Goal: Register for event/course

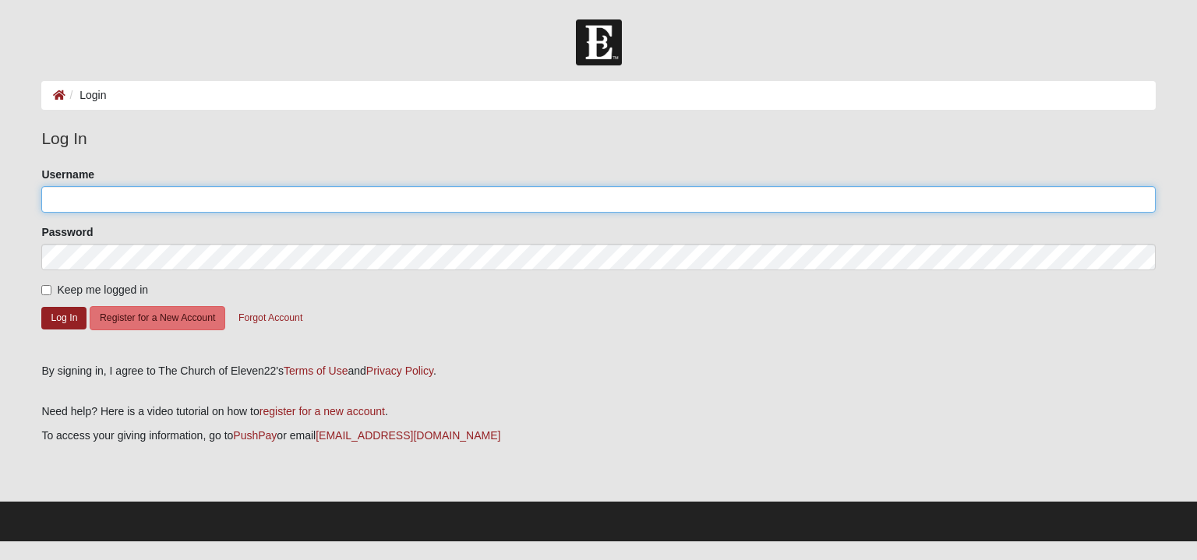
click at [103, 205] on input "Username" at bounding box center [597, 199] width 1113 height 26
type input "millyfit"
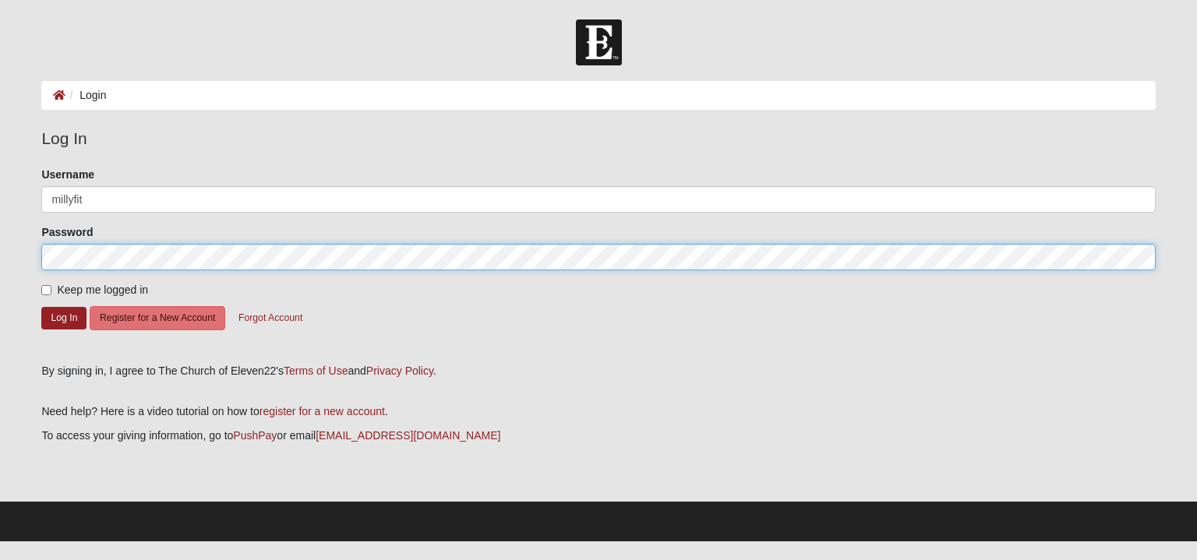
click at [41, 307] on button "Log In" at bounding box center [63, 318] width 45 height 23
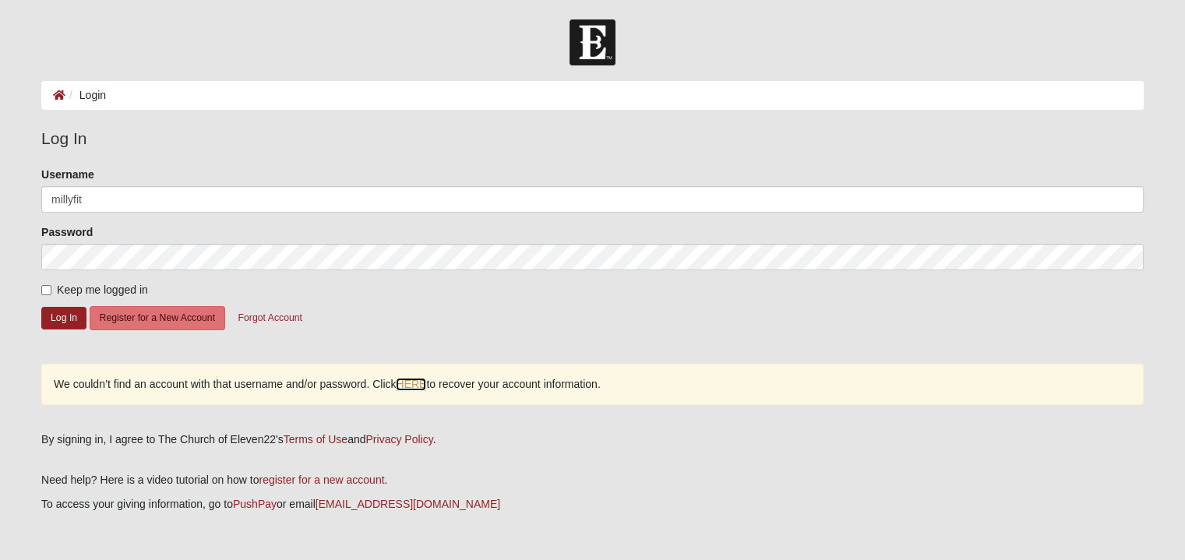
click at [409, 386] on link "HERE" at bounding box center [411, 384] width 30 height 13
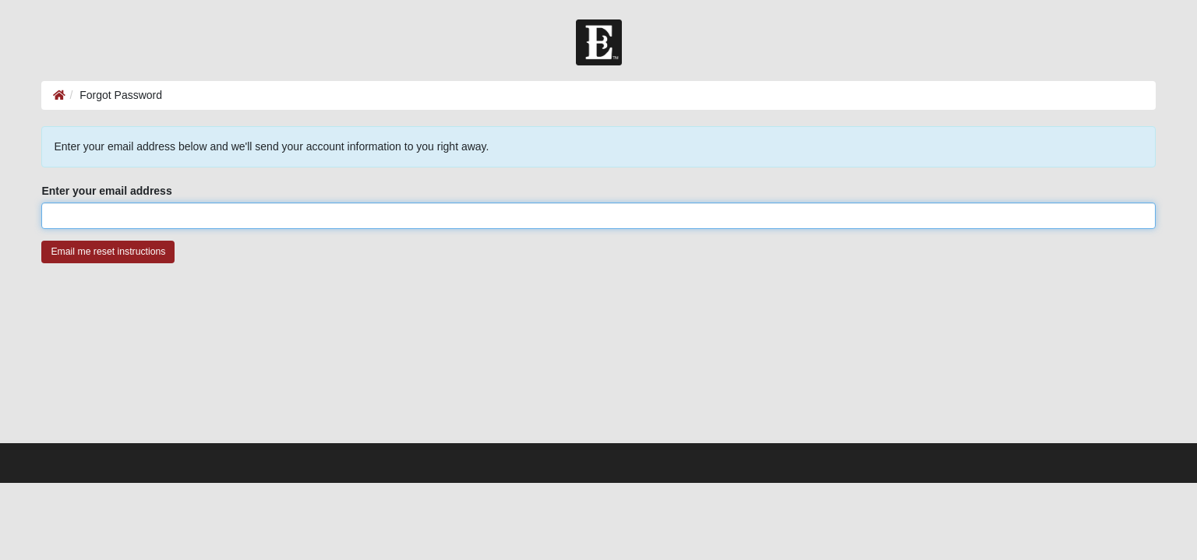
click at [153, 222] on input "Enter your email address" at bounding box center [597, 216] width 1113 height 26
type input "millyfitt@gmail.com"
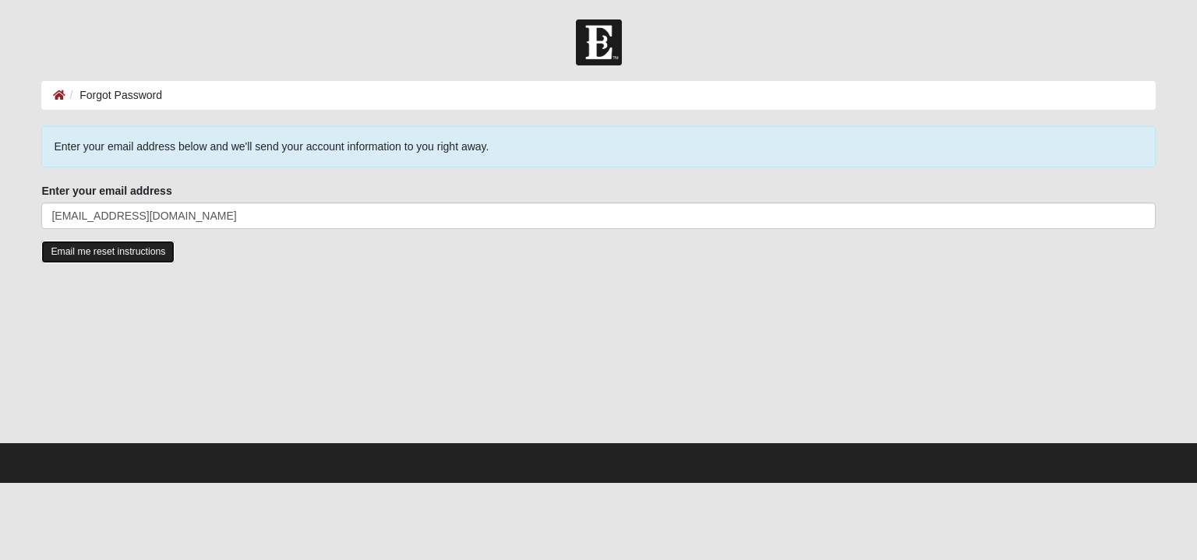
click at [124, 253] on input "Email me reset instructions" at bounding box center [107, 252] width 133 height 23
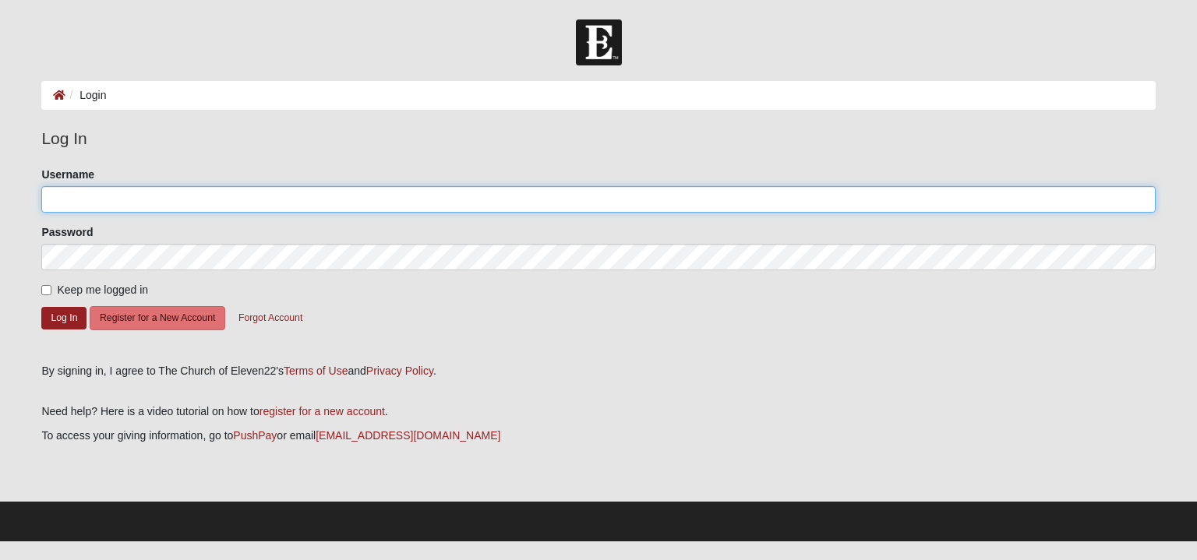
click at [136, 204] on input "Username" at bounding box center [597, 199] width 1113 height 26
type input "Milly0622"
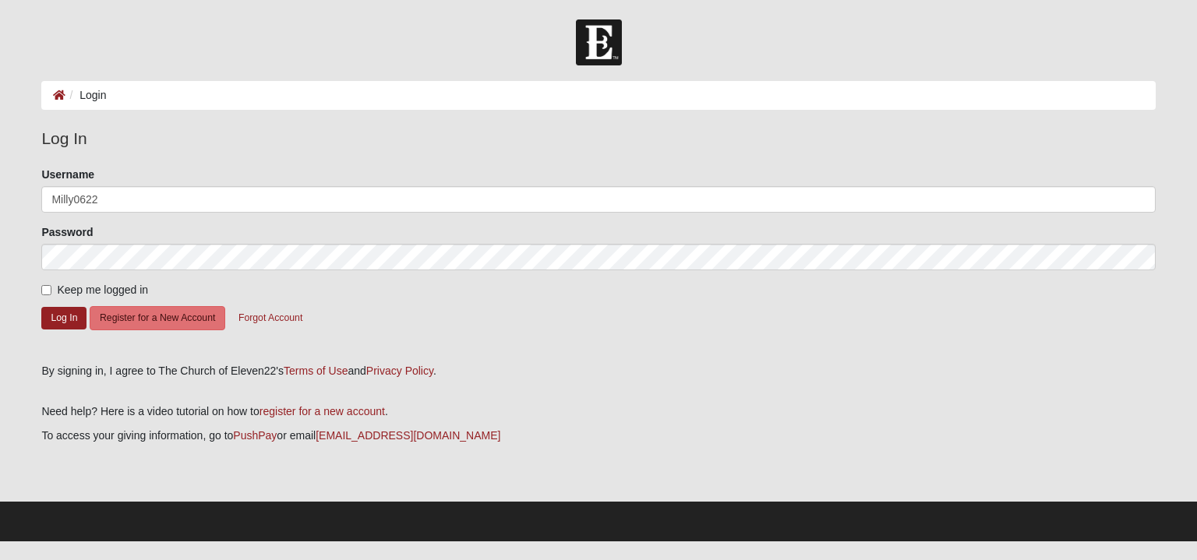
click at [93, 288] on span "Keep me logged in" at bounding box center [102, 290] width 91 height 12
click at [51, 288] on input "Keep me logged in" at bounding box center [46, 290] width 10 height 10
checkbox input "true"
click at [76, 315] on button "Log In" at bounding box center [63, 318] width 45 height 23
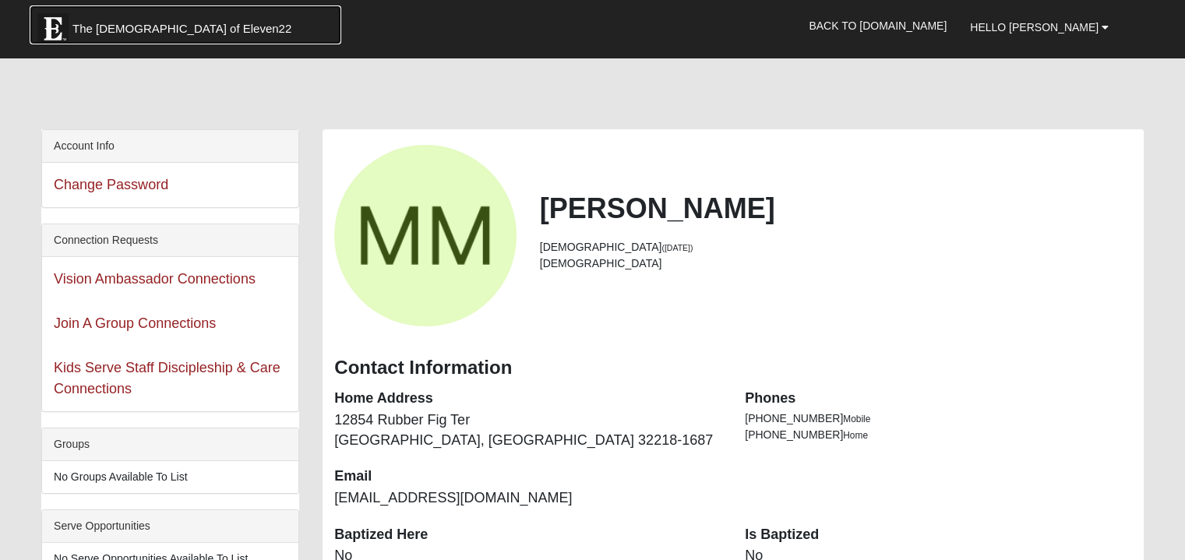
click at [163, 11] on link "The Church of Eleven22" at bounding box center [186, 24] width 312 height 39
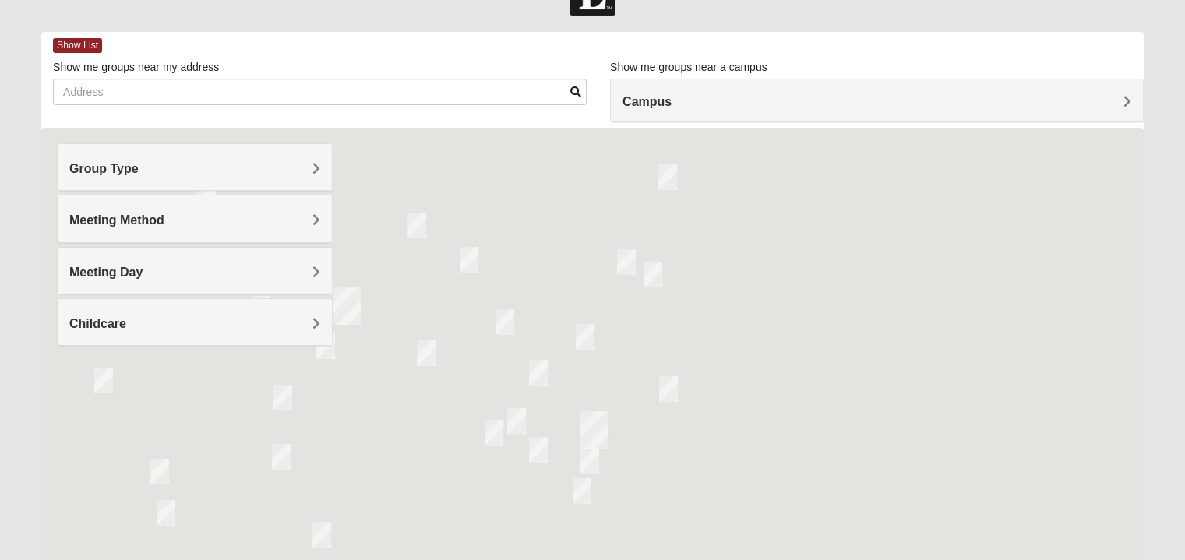
scroll to position [78, 0]
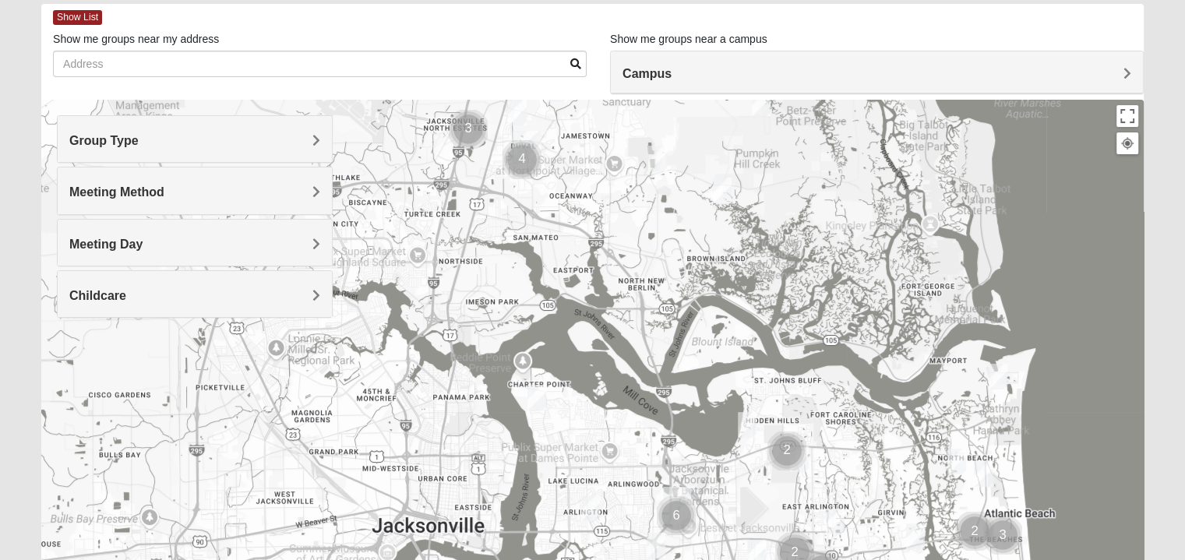
drag, startPoint x: 442, startPoint y: 265, endPoint x: 773, endPoint y: 494, distance: 402.6
click at [773, 494] on div at bounding box center [592, 411] width 1102 height 623
click at [788, 76] on h4 "Campus" at bounding box center [876, 73] width 509 height 15
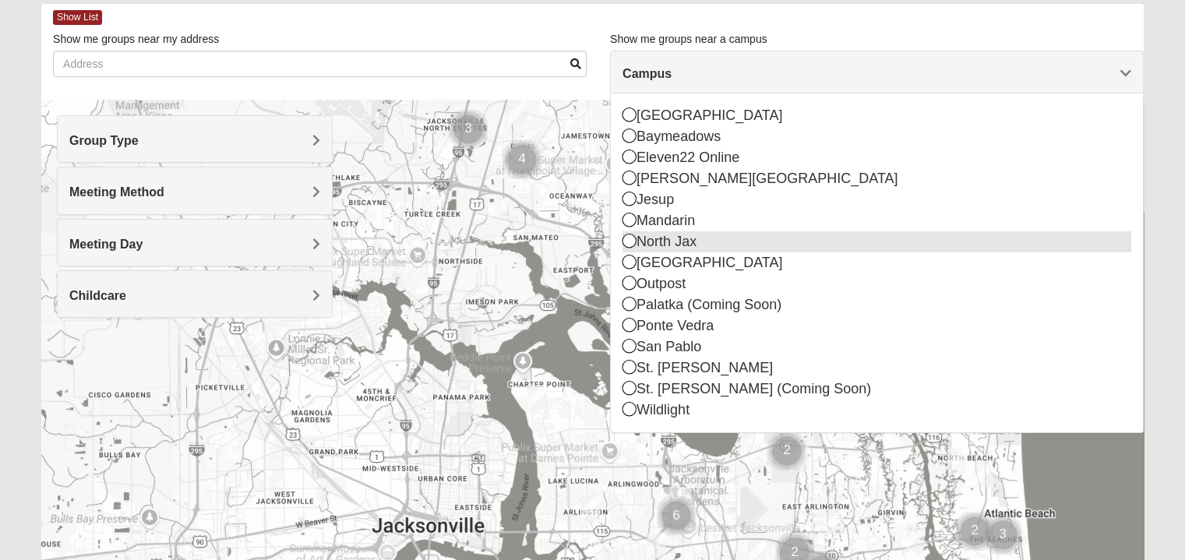
click at [680, 242] on div "North Jax" at bounding box center [876, 241] width 509 height 21
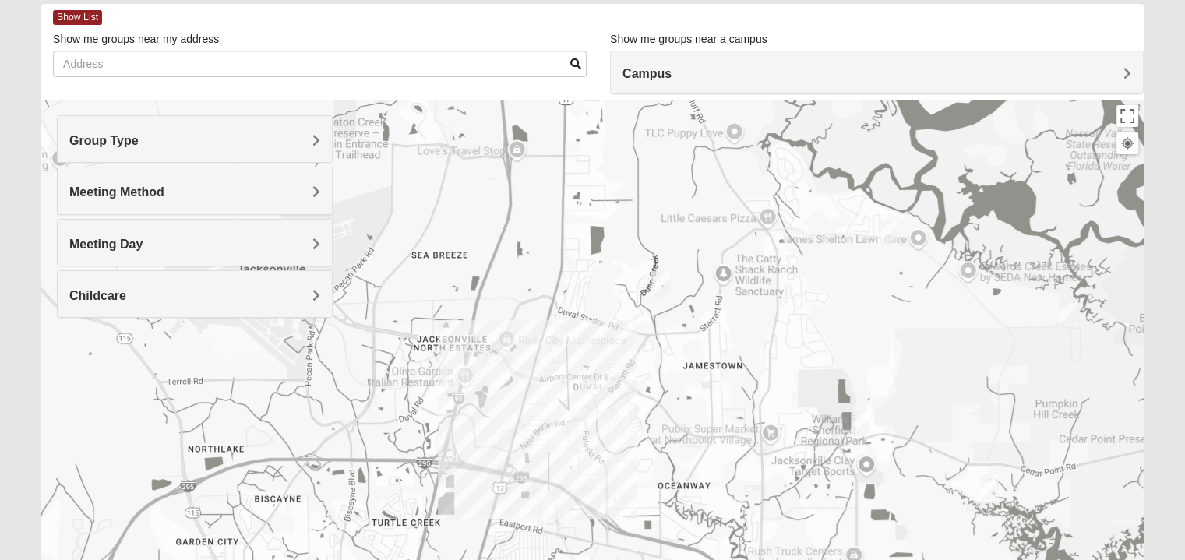
click at [590, 403] on img "North Jax" at bounding box center [594, 402] width 41 height 50
click at [607, 328] on div "North Jax" at bounding box center [580, 332] width 127 height 37
click at [309, 245] on h4 "Meeting Day" at bounding box center [194, 244] width 251 height 15
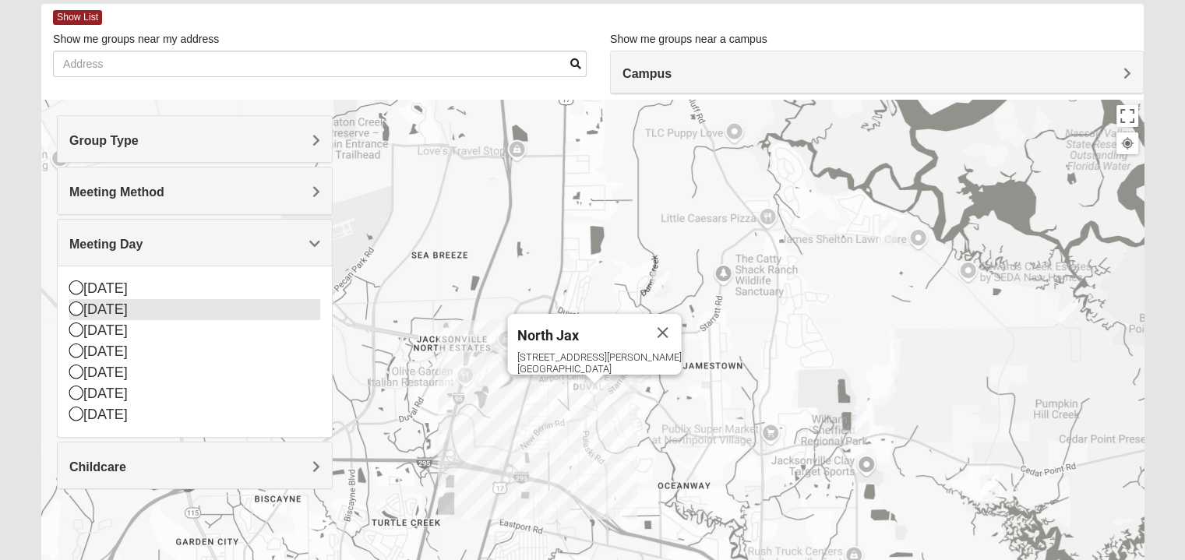
click at [115, 305] on div "[DATE]" at bounding box center [194, 309] width 251 height 21
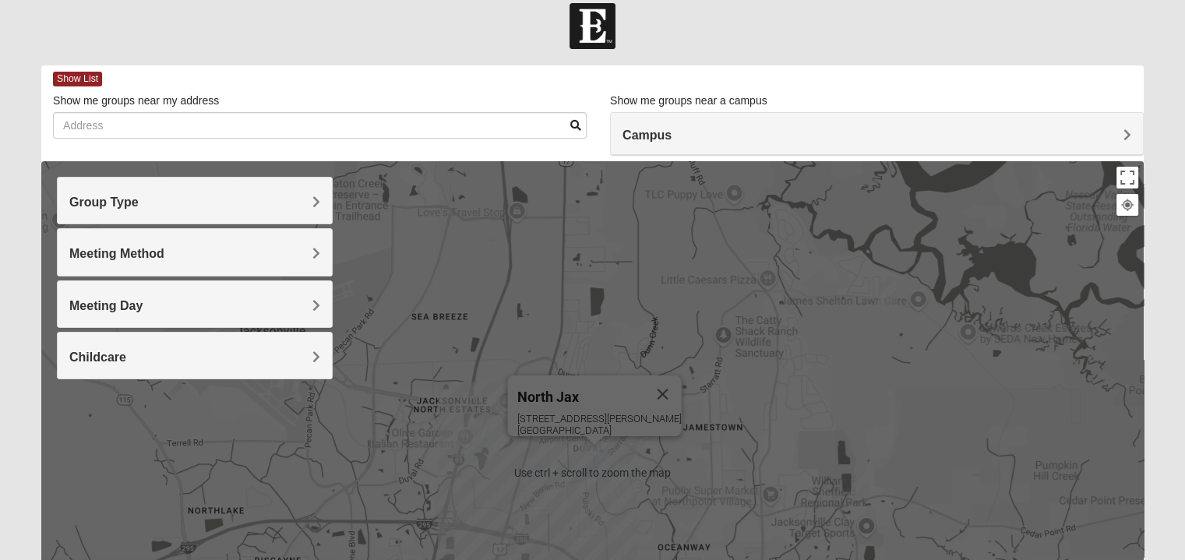
scroll to position [0, 0]
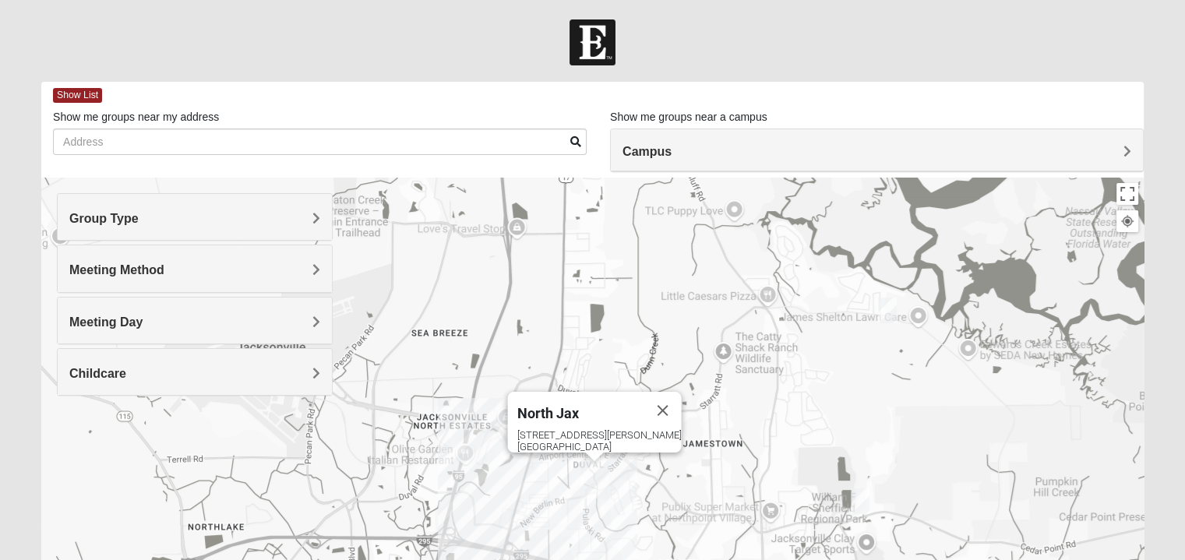
click at [306, 328] on h4 "Meeting Day" at bounding box center [194, 322] width 251 height 15
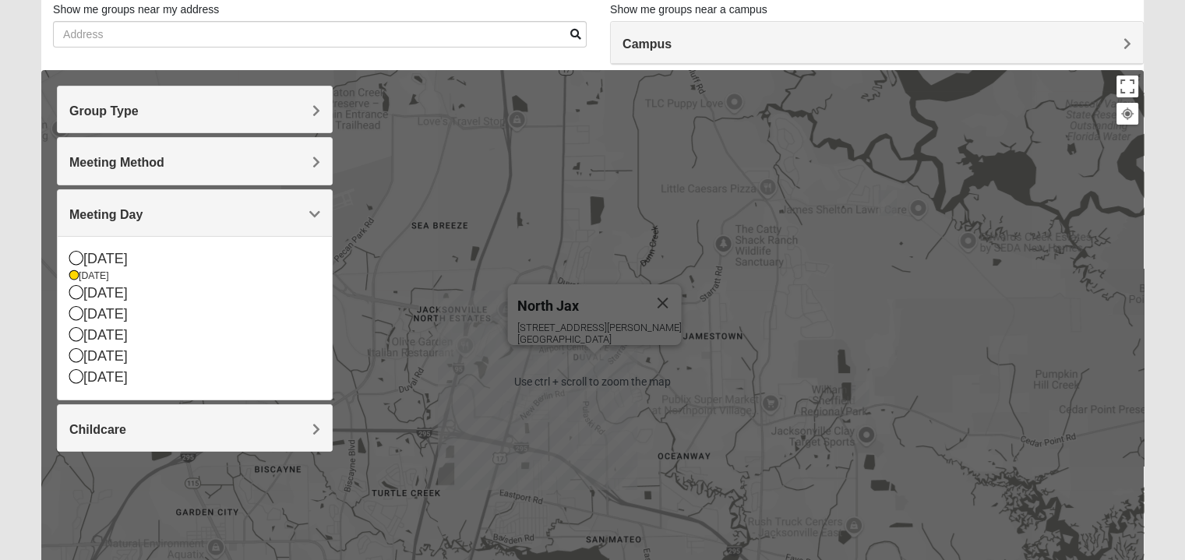
scroll to position [234, 0]
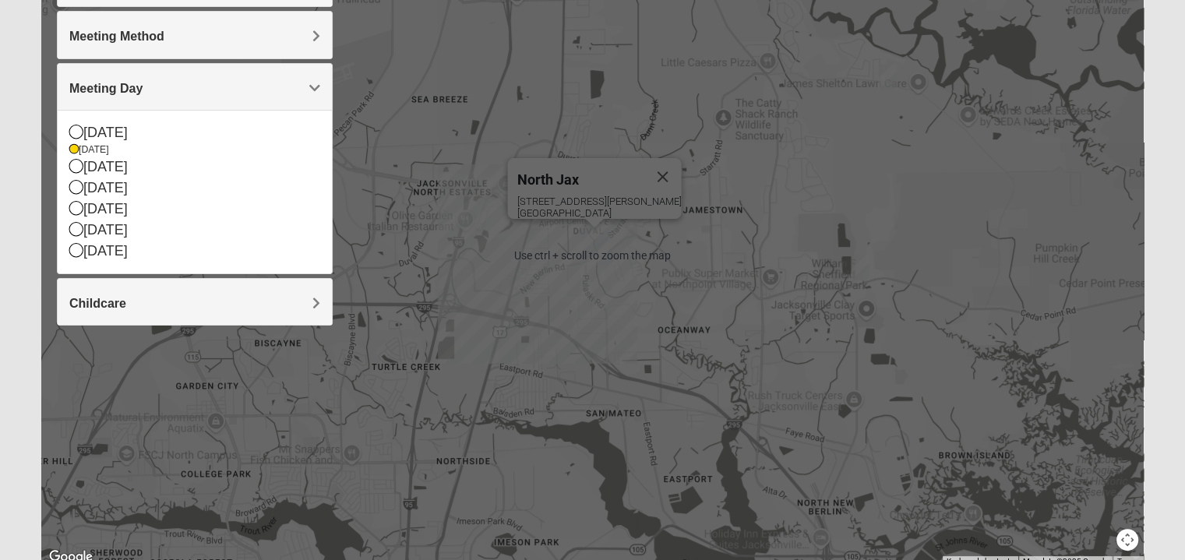
click at [619, 252] on div "North Jax 418 Starratt Road Jacksonville, FL 32218" at bounding box center [592, 255] width 1102 height 623
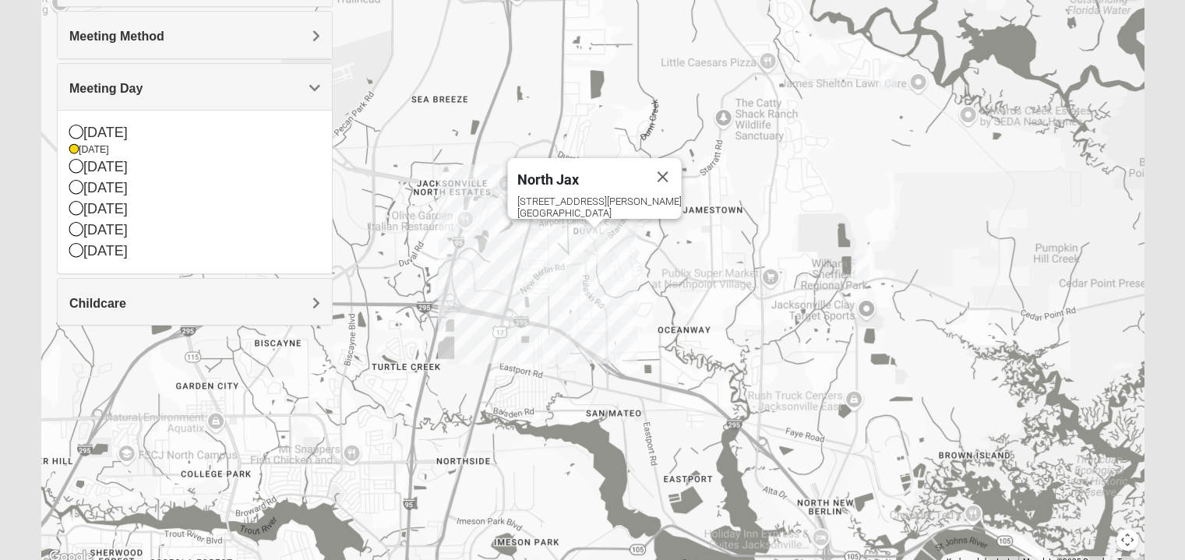
click at [592, 249] on img "North Jax" at bounding box center [594, 246] width 41 height 50
click at [578, 171] on span "North Jax" at bounding box center [548, 179] width 62 height 16
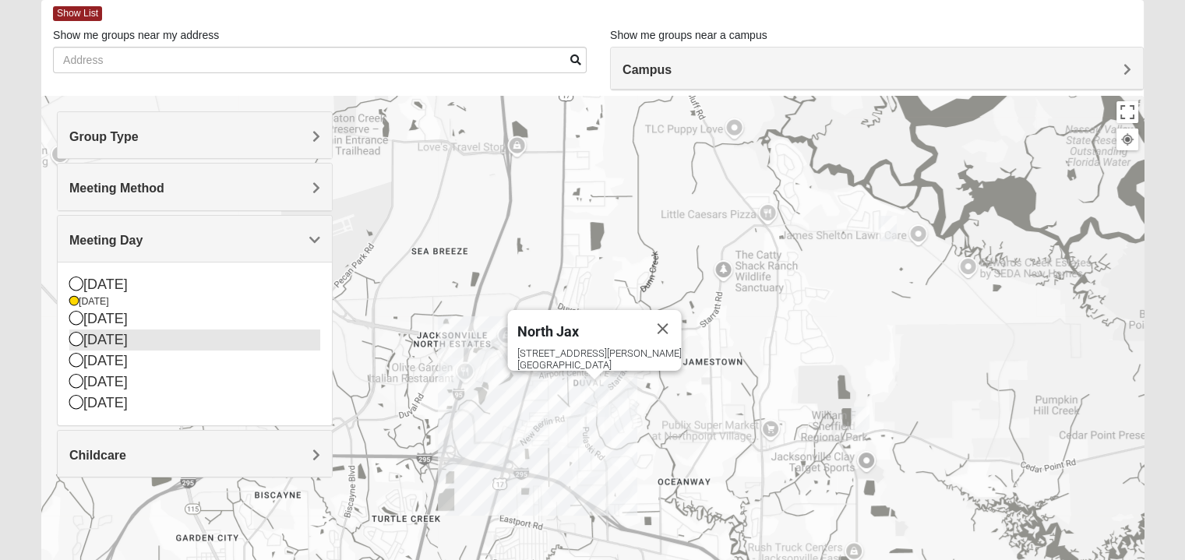
scroll to position [78, 0]
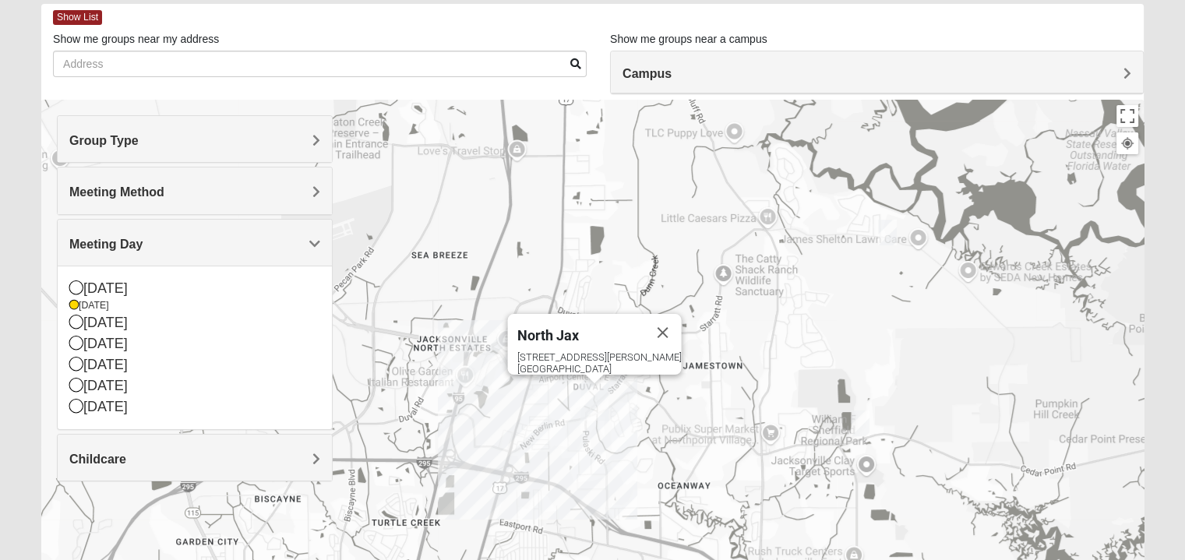
click at [284, 146] on h4 "Group Type" at bounding box center [194, 140] width 251 height 15
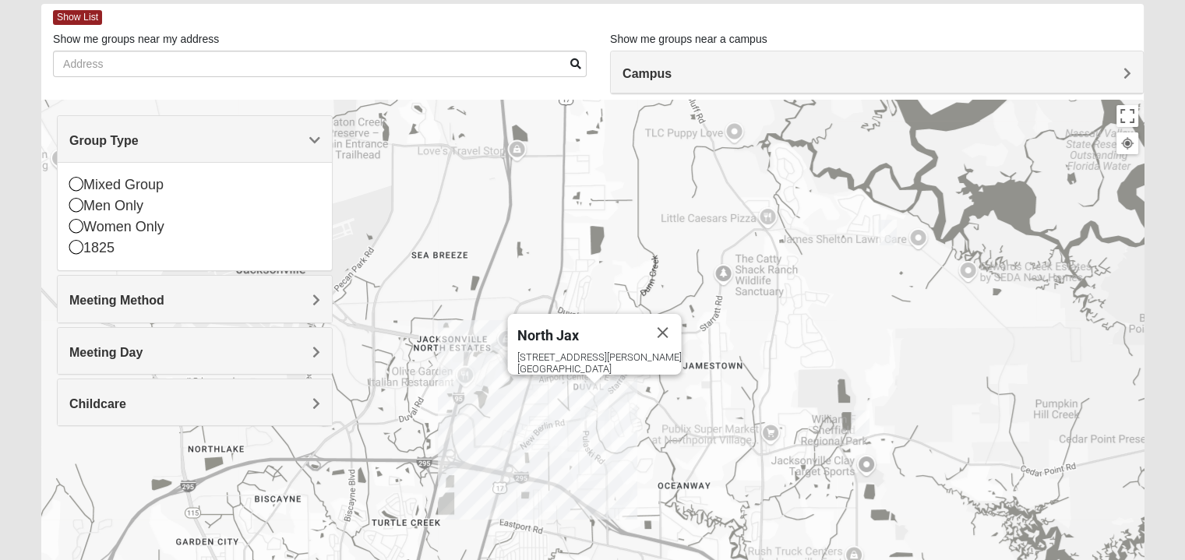
click at [284, 146] on h4 "Group Type" at bounding box center [194, 140] width 251 height 15
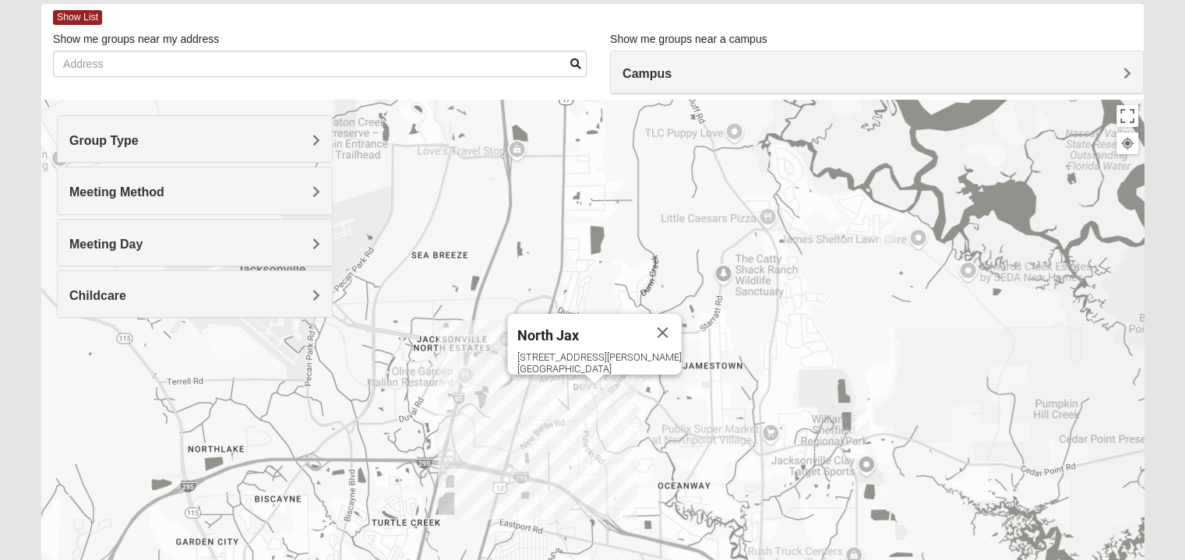
click at [309, 149] on div "Group Type" at bounding box center [195, 139] width 274 height 46
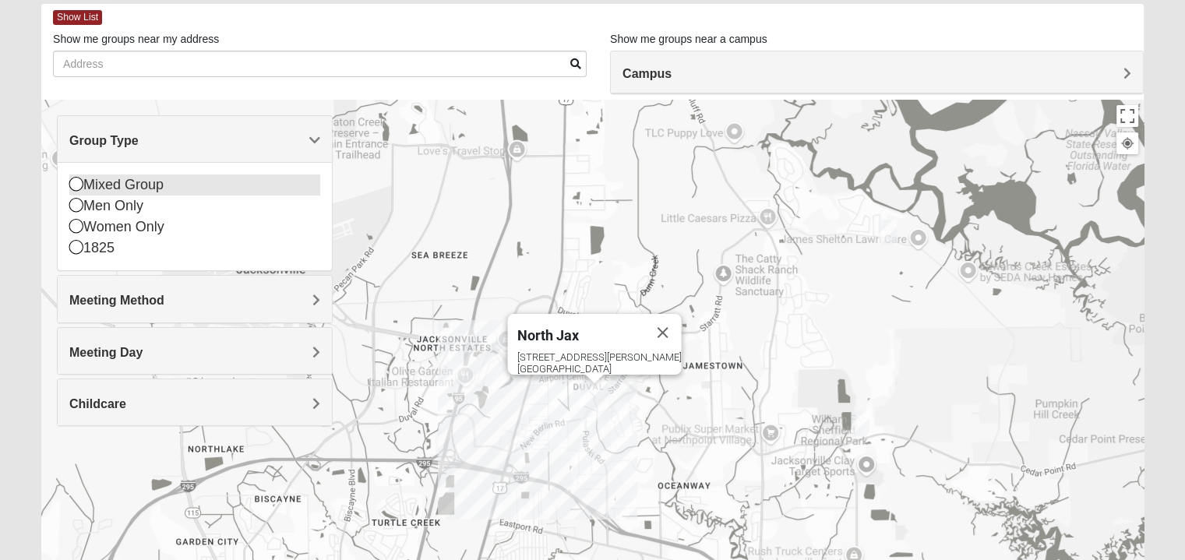
click at [109, 183] on div "Mixed Group" at bounding box center [194, 185] width 251 height 21
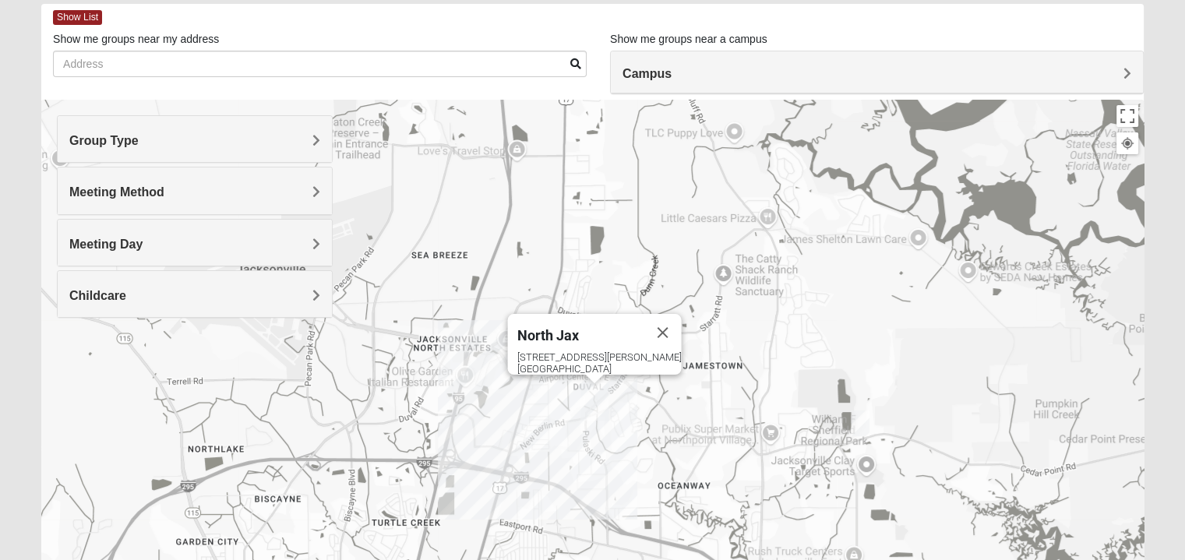
click at [282, 171] on div "Meeting Method" at bounding box center [195, 191] width 274 height 46
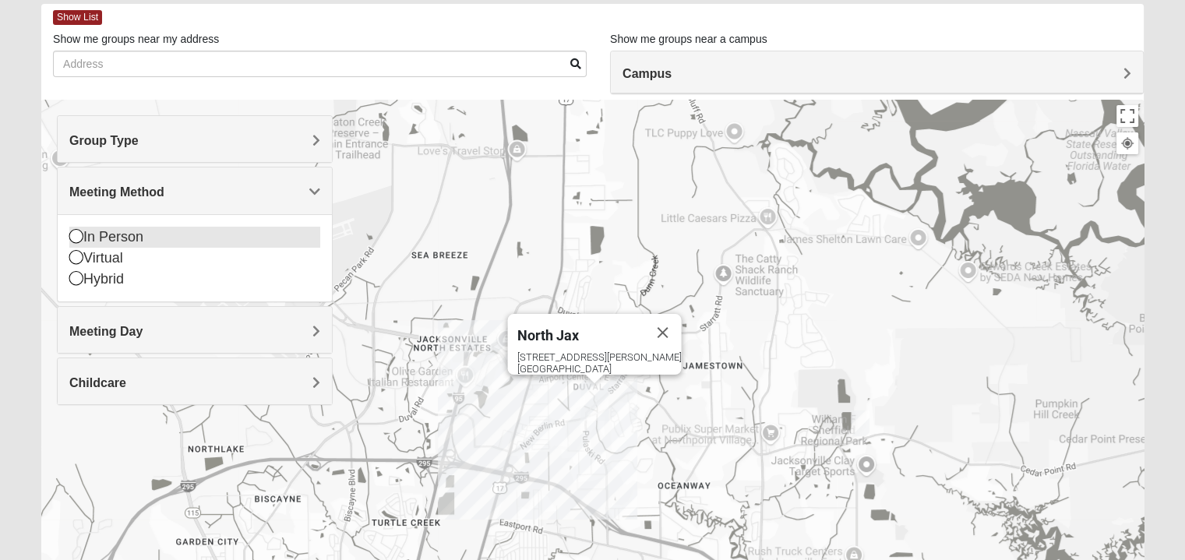
click at [112, 227] on div "In Person" at bounding box center [194, 237] width 251 height 21
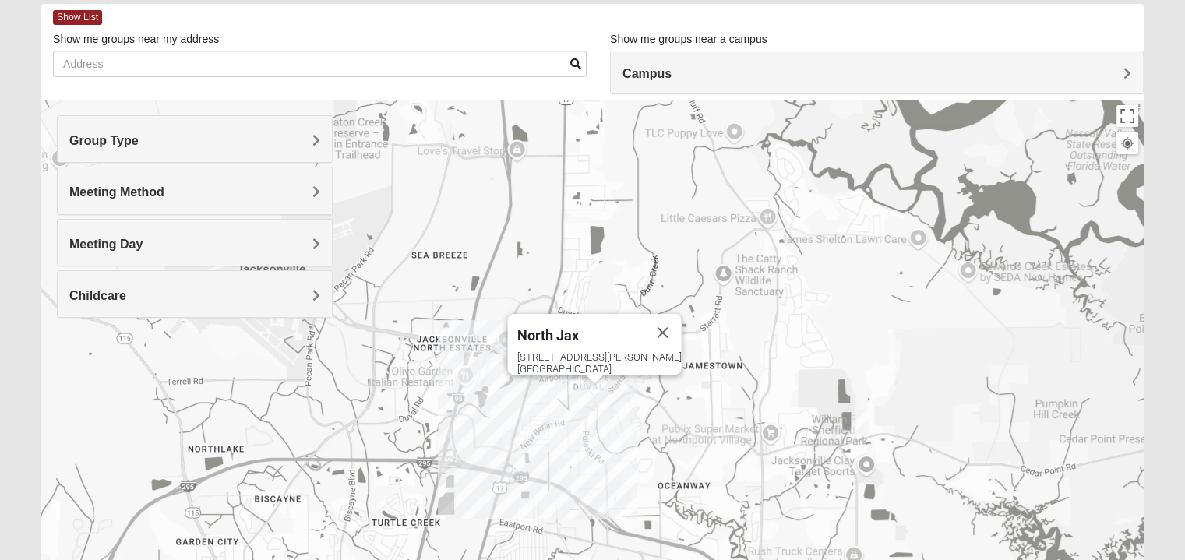
click at [296, 291] on h4 "Childcare" at bounding box center [194, 295] width 251 height 15
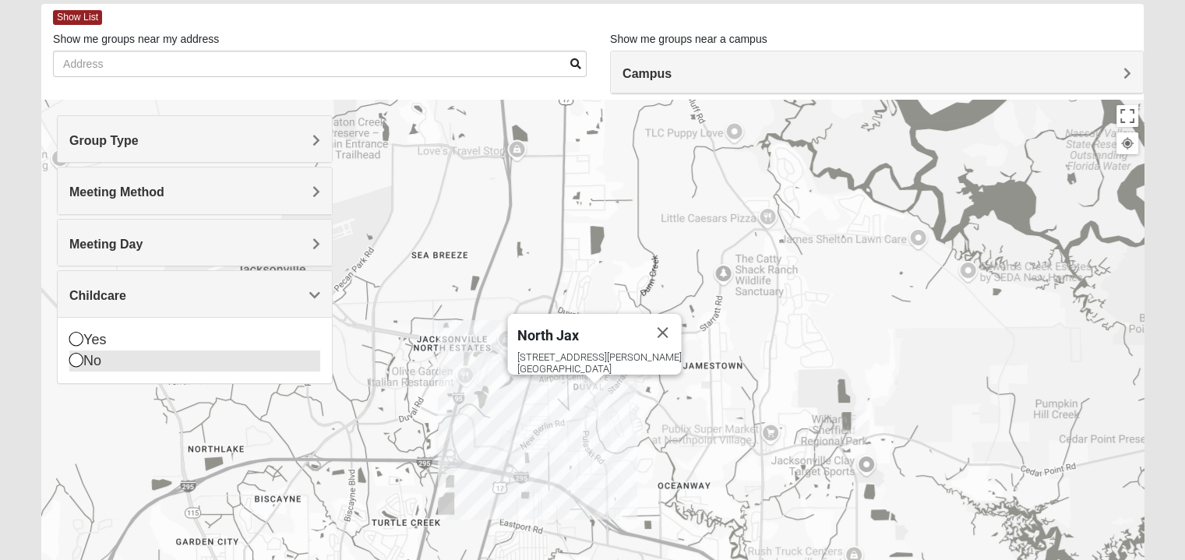
click at [111, 351] on div "No" at bounding box center [194, 361] width 251 height 21
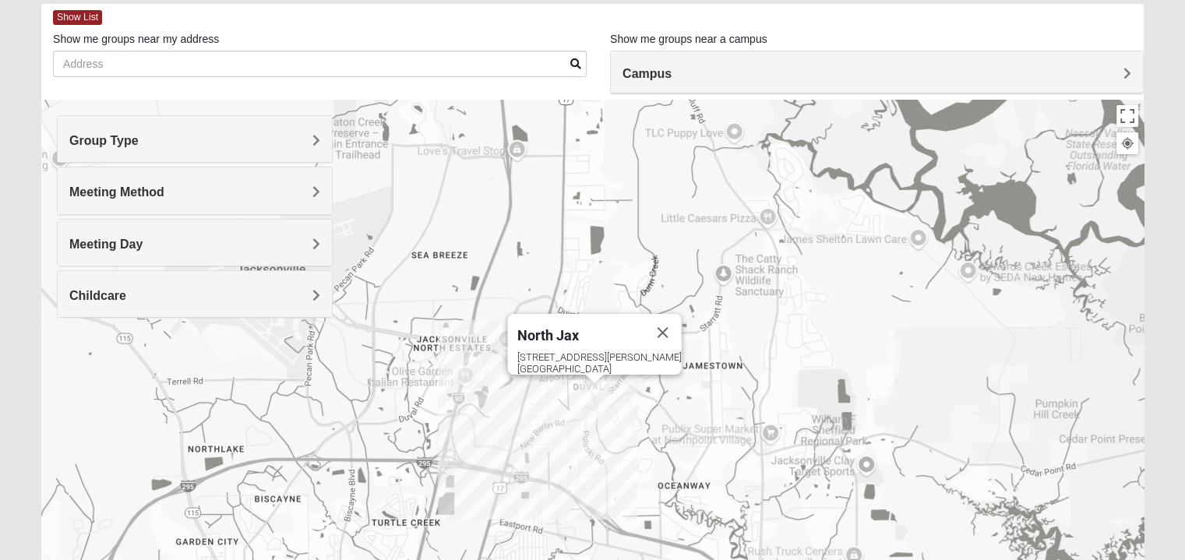
click at [143, 305] on div "Childcare" at bounding box center [195, 294] width 274 height 46
click at [126, 330] on div "Yes" at bounding box center [194, 340] width 251 height 21
click at [592, 385] on img "North Jax" at bounding box center [594, 402] width 41 height 50
click at [788, 58] on div "Campus" at bounding box center [877, 72] width 532 height 42
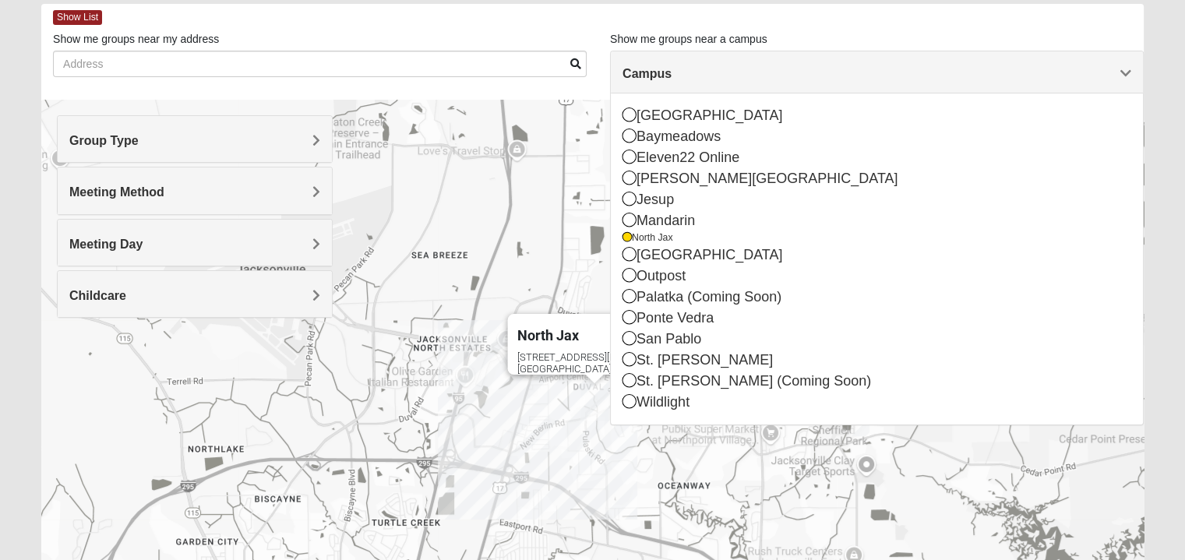
click at [238, 195] on h4 "Meeting Method" at bounding box center [194, 192] width 251 height 15
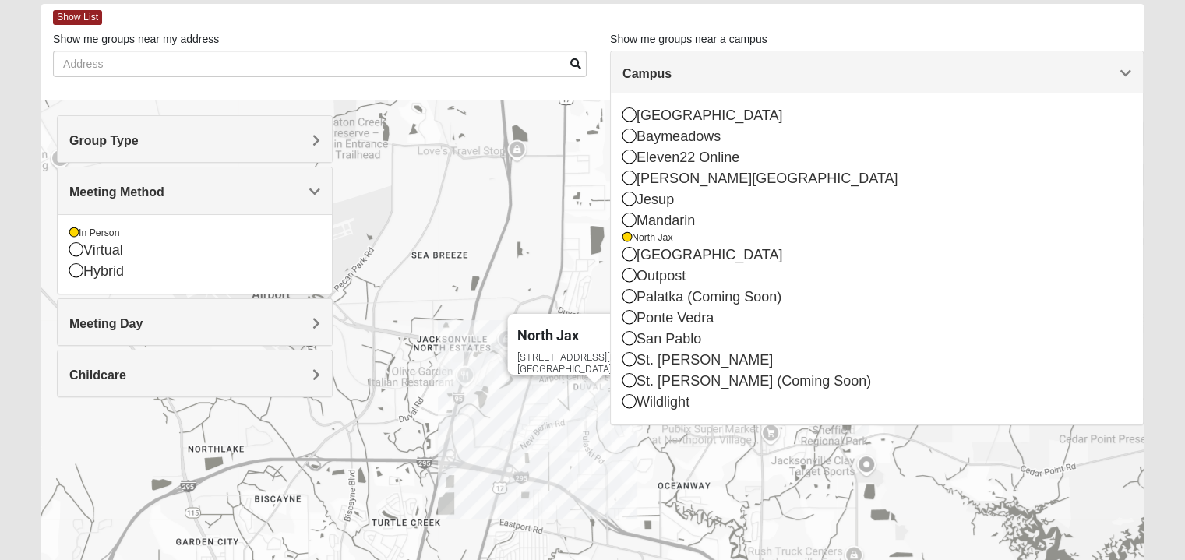
click at [238, 195] on h4 "Meeting Method" at bounding box center [194, 192] width 251 height 15
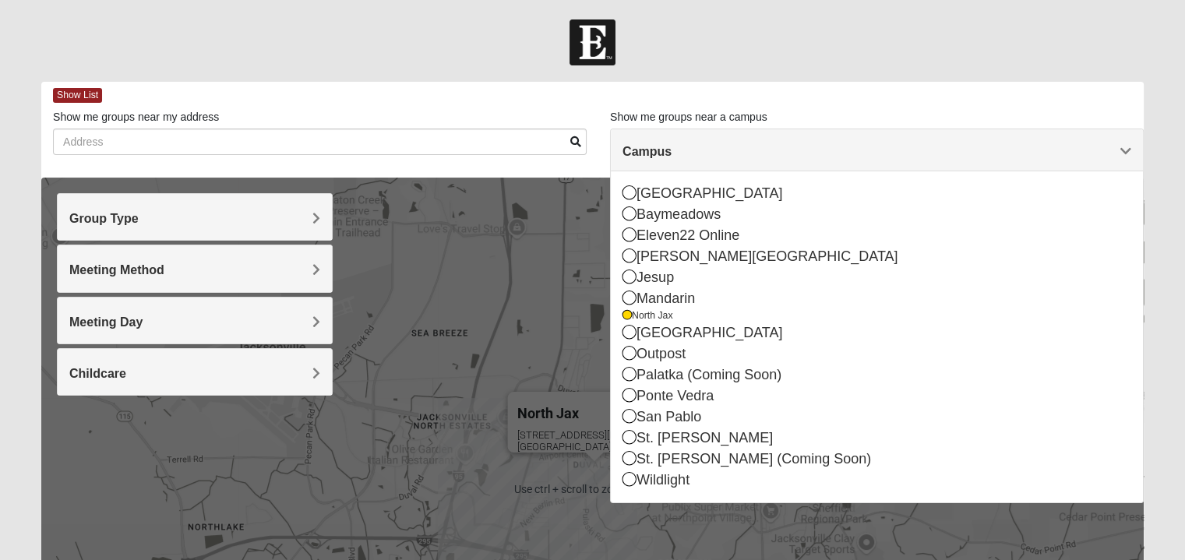
scroll to position [17, 0]
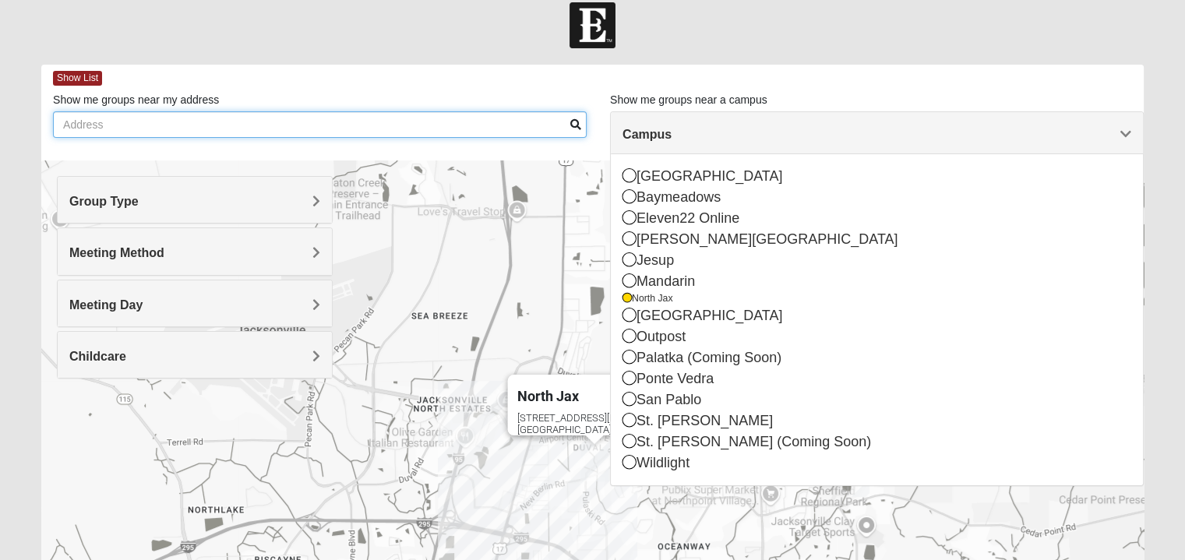
click at [331, 118] on input "Show me groups near my address" at bounding box center [320, 124] width 534 height 26
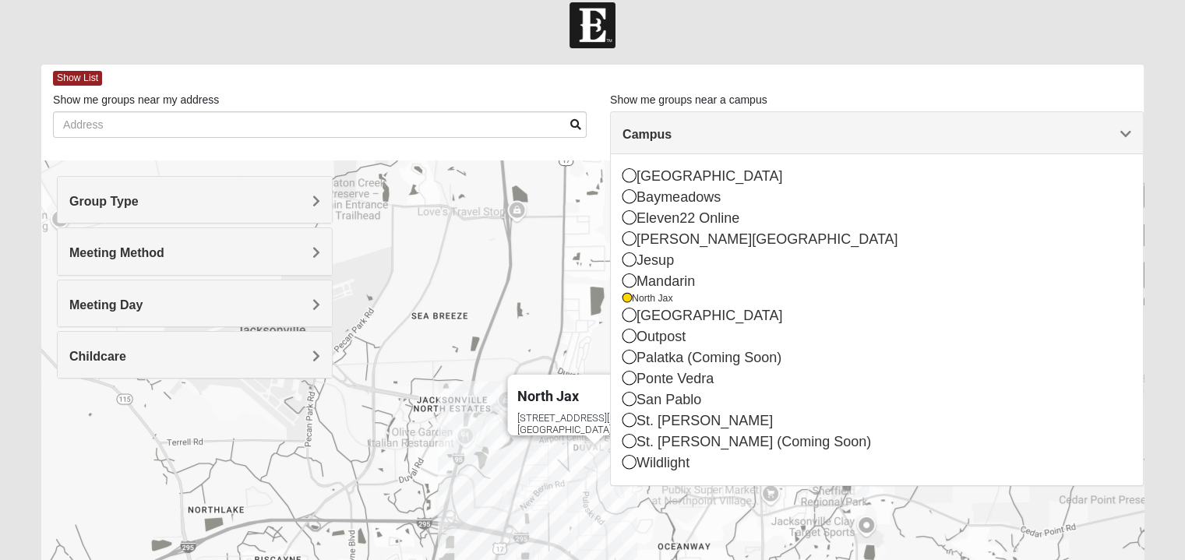
click at [576, 125] on span at bounding box center [575, 124] width 11 height 11
click at [143, 99] on label "Show me groups near my address" at bounding box center [136, 100] width 166 height 16
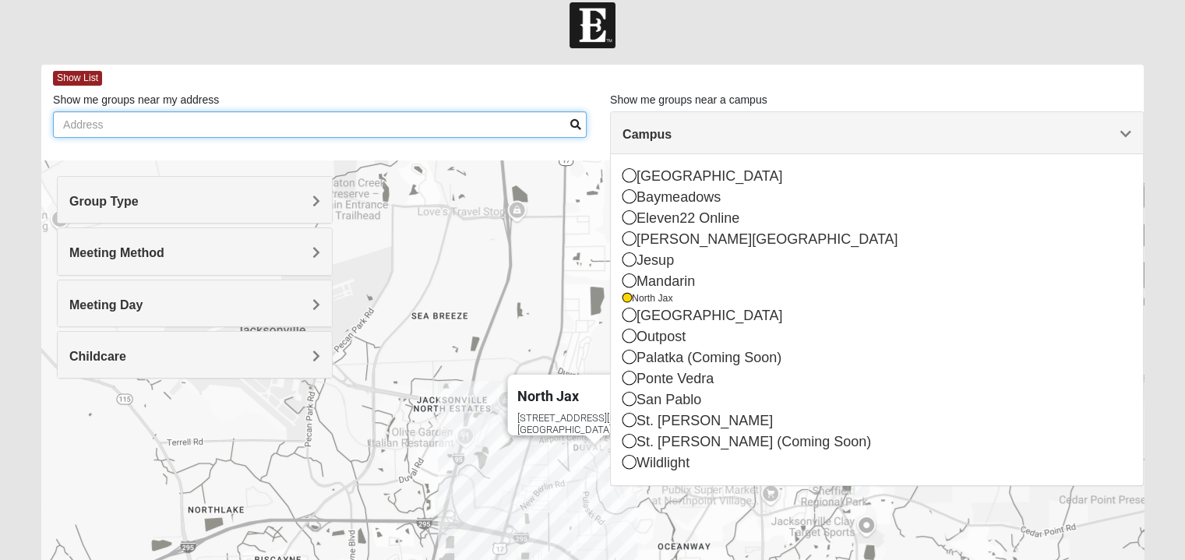
click at [143, 111] on input "Show me groups near my address" at bounding box center [320, 124] width 534 height 26
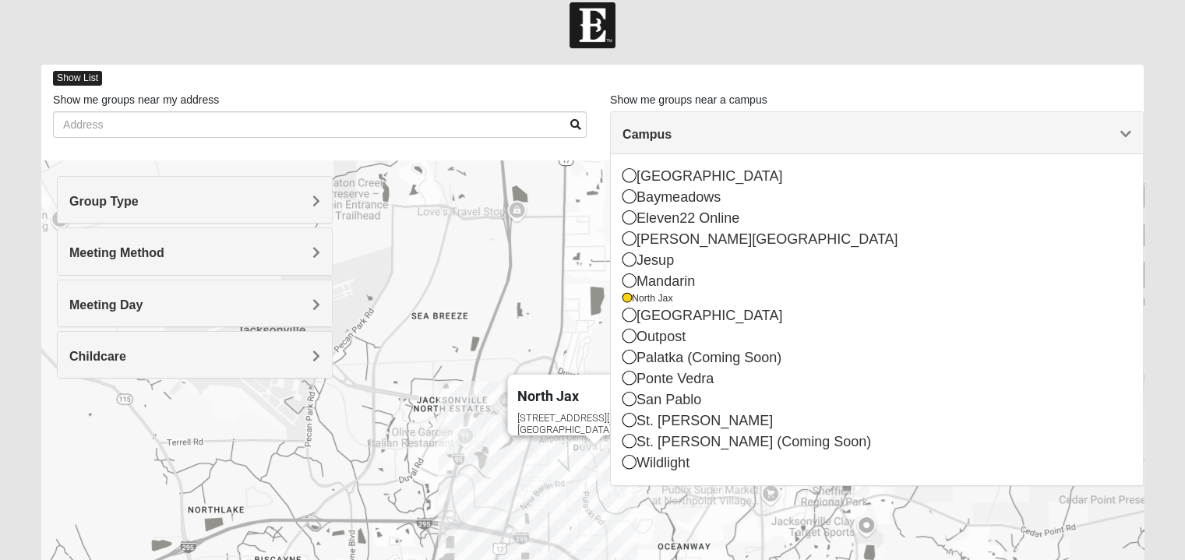
click at [90, 72] on span "Show List" at bounding box center [77, 78] width 49 height 15
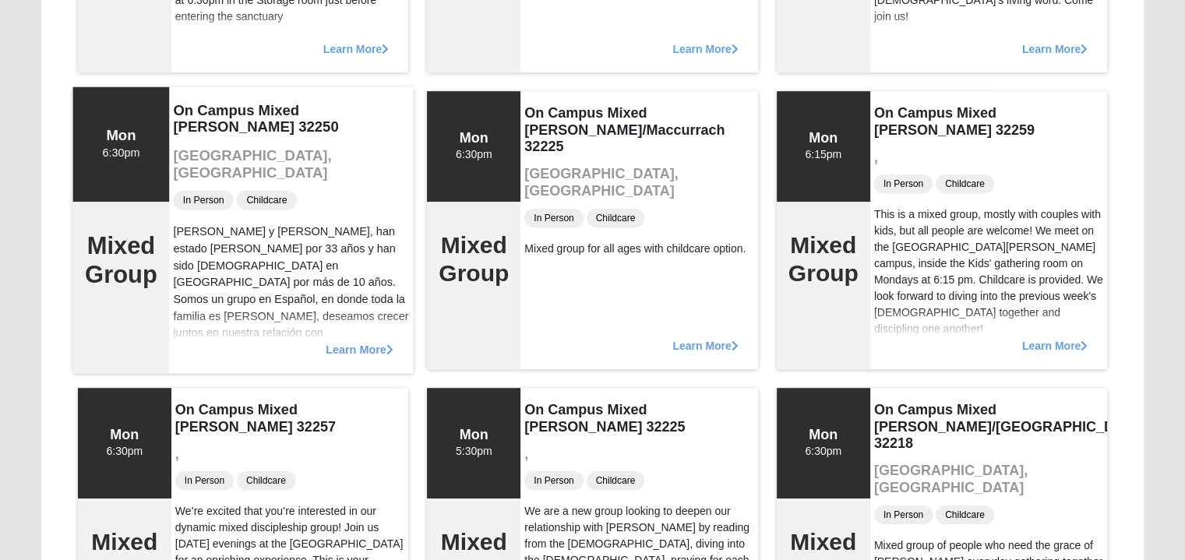
scroll to position [718, 0]
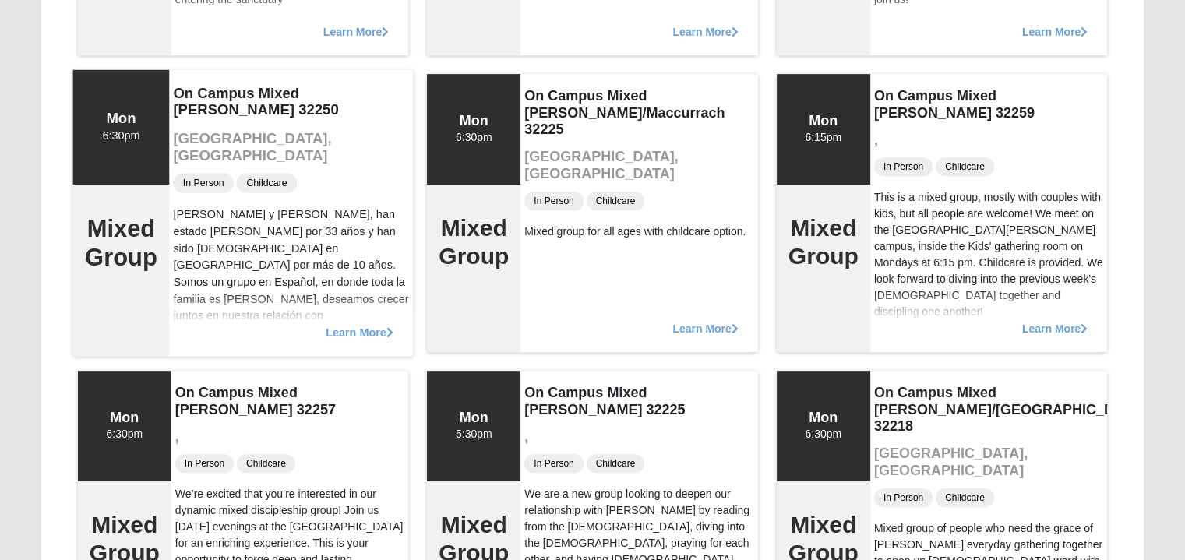
click at [382, 324] on span "Learn More" at bounding box center [360, 324] width 68 height 0
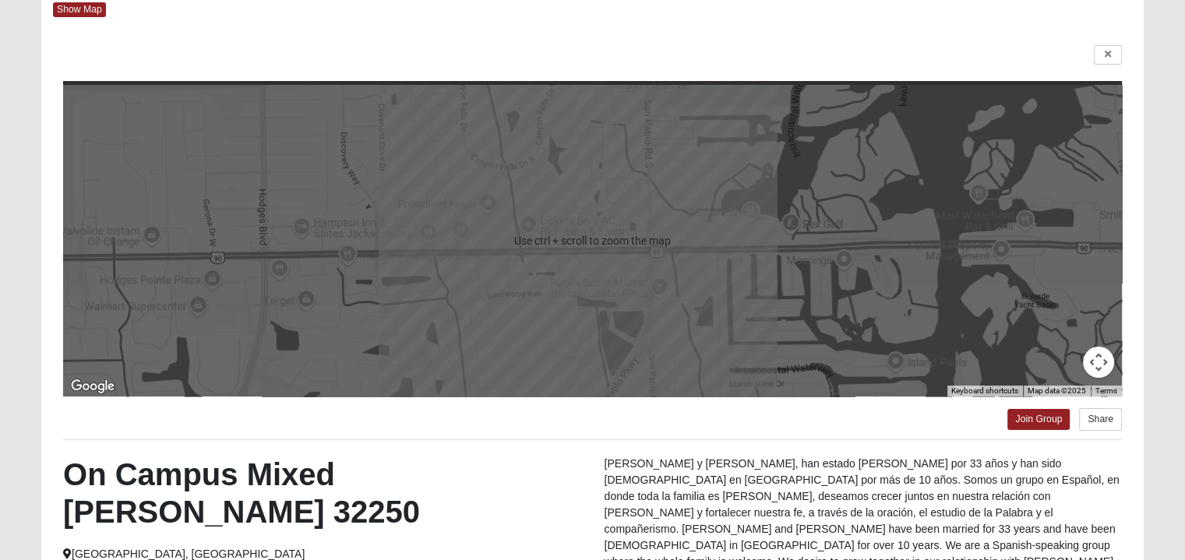
scroll to position [234, 0]
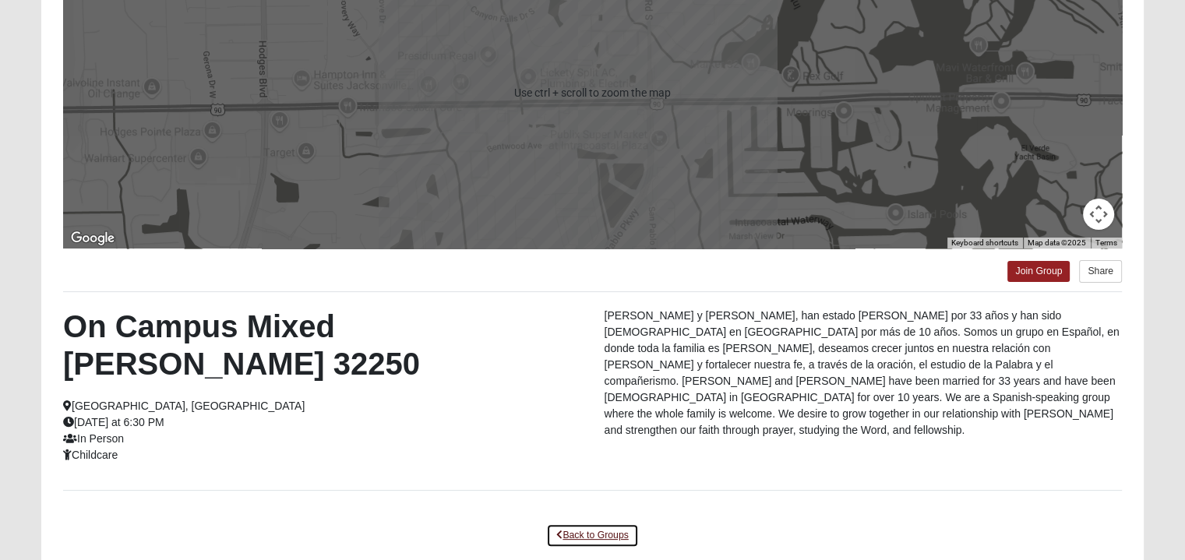
click at [593, 524] on link "Back to Groups" at bounding box center [592, 536] width 92 height 24
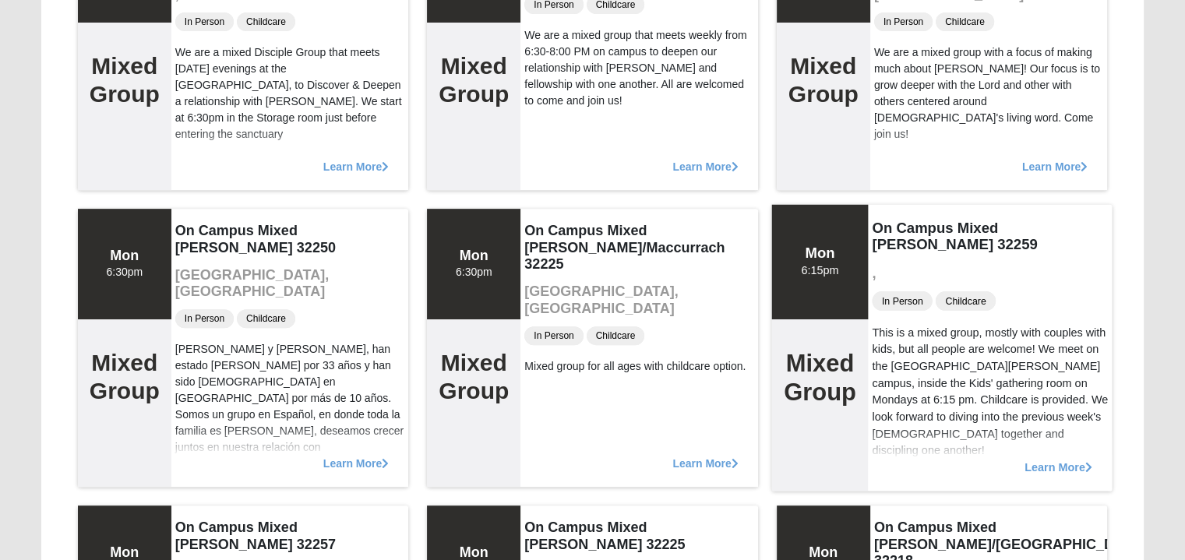
scroll to position [843, 0]
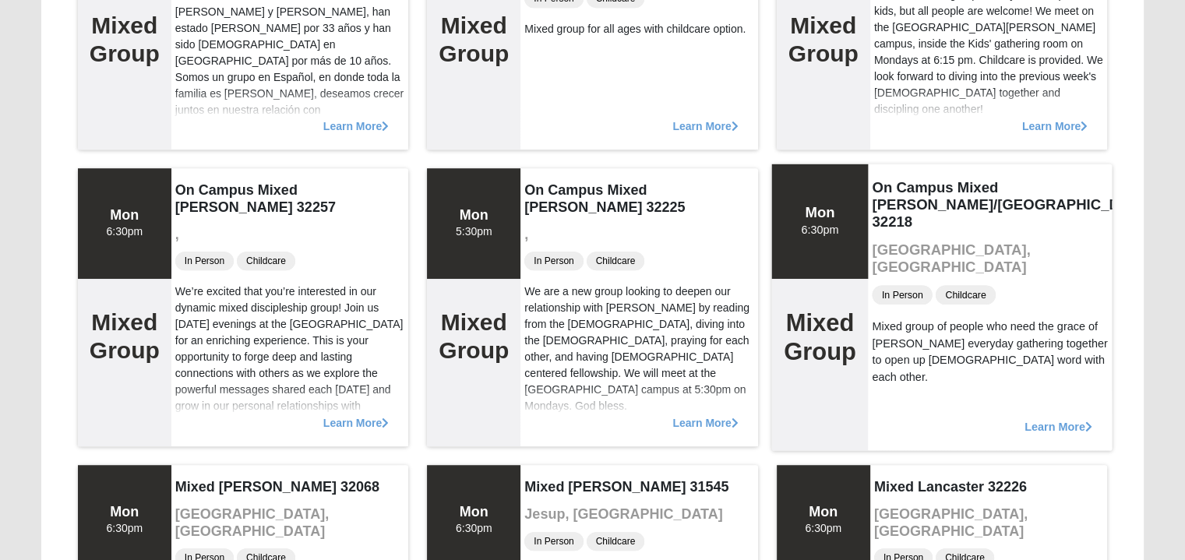
click at [1069, 418] on span "Learn More" at bounding box center [1059, 418] width 68 height 0
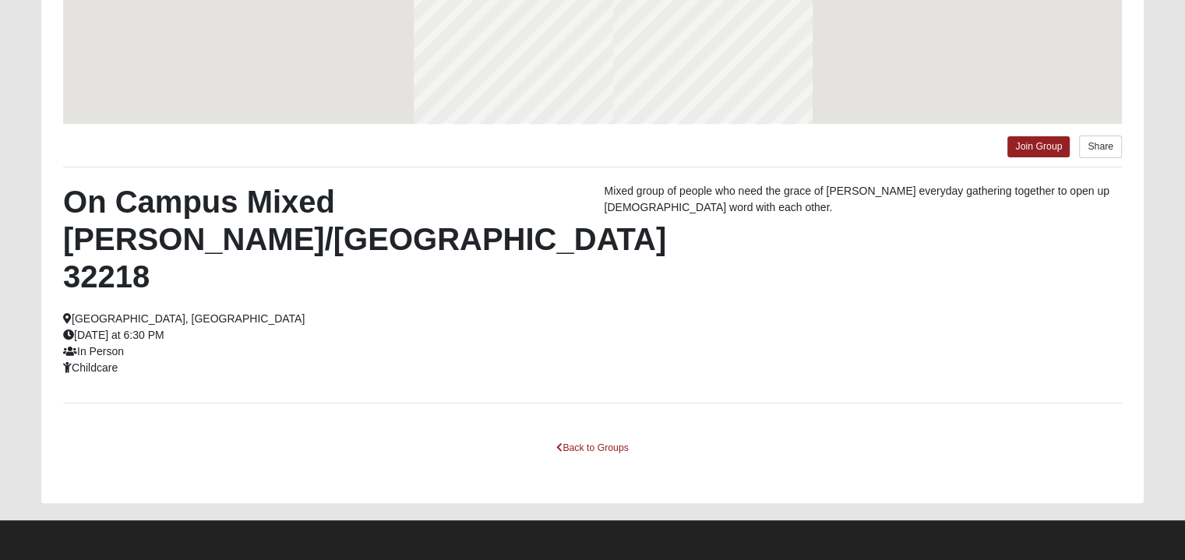
scroll to position [319, 0]
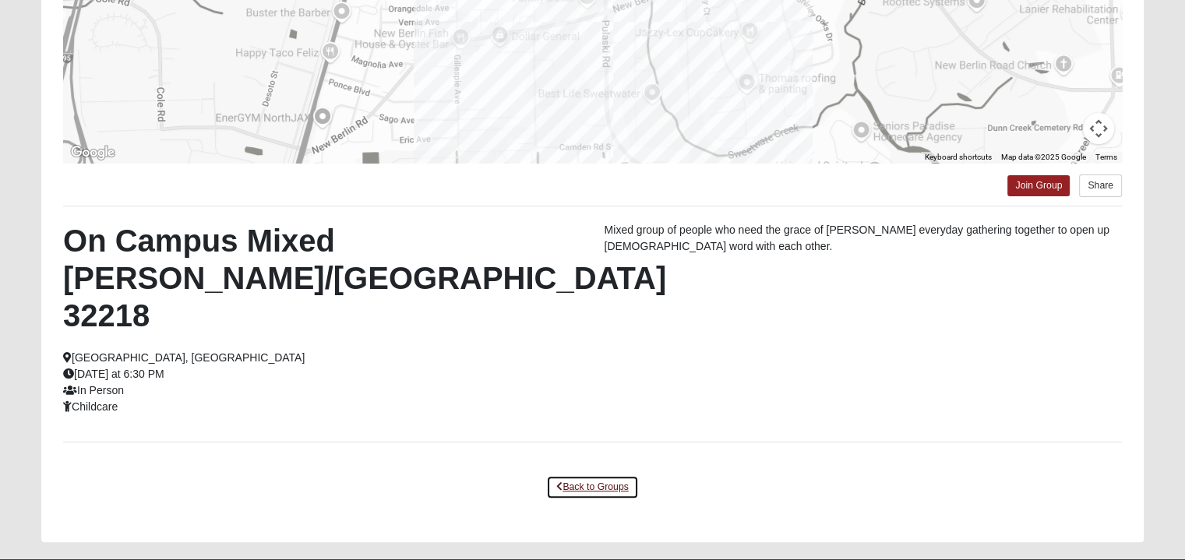
click at [563, 475] on link "Back to Groups" at bounding box center [592, 487] width 92 height 24
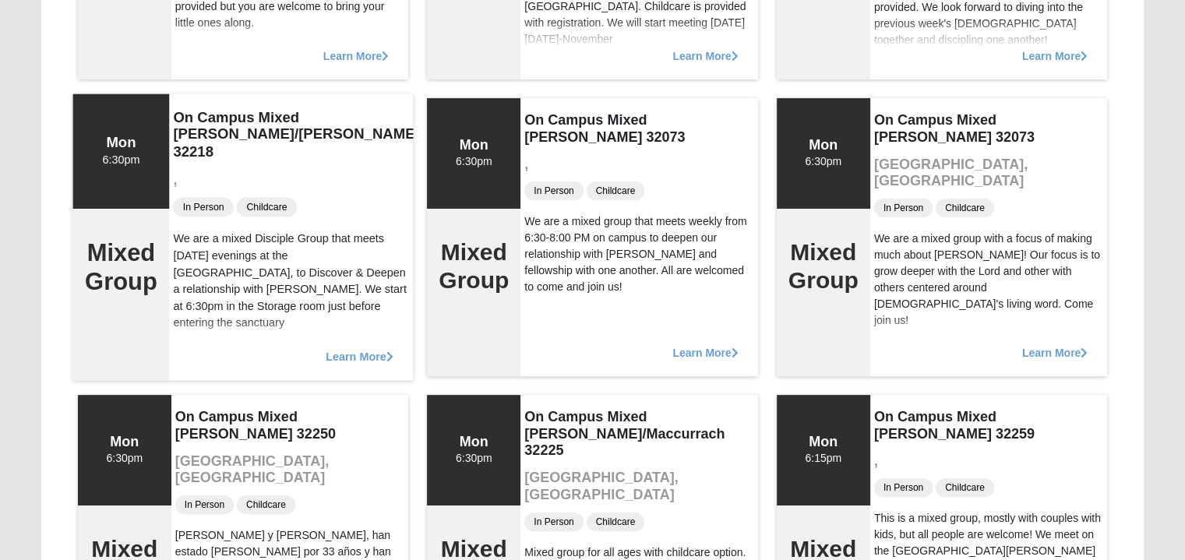
click at [357, 348] on span "Learn More" at bounding box center [360, 348] width 68 height 0
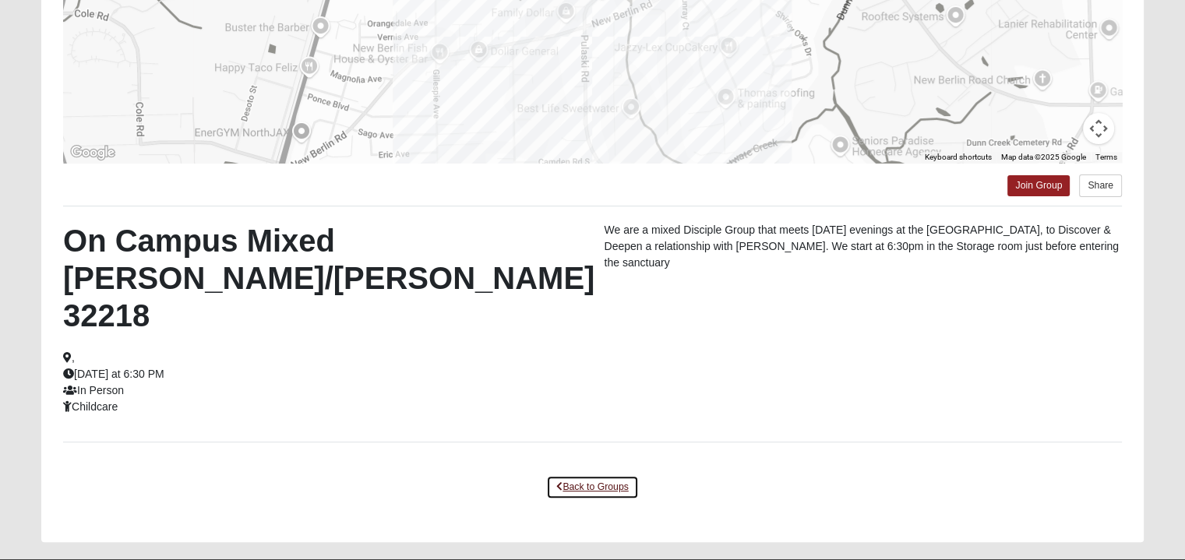
click at [623, 475] on link "Back to Groups" at bounding box center [592, 487] width 92 height 24
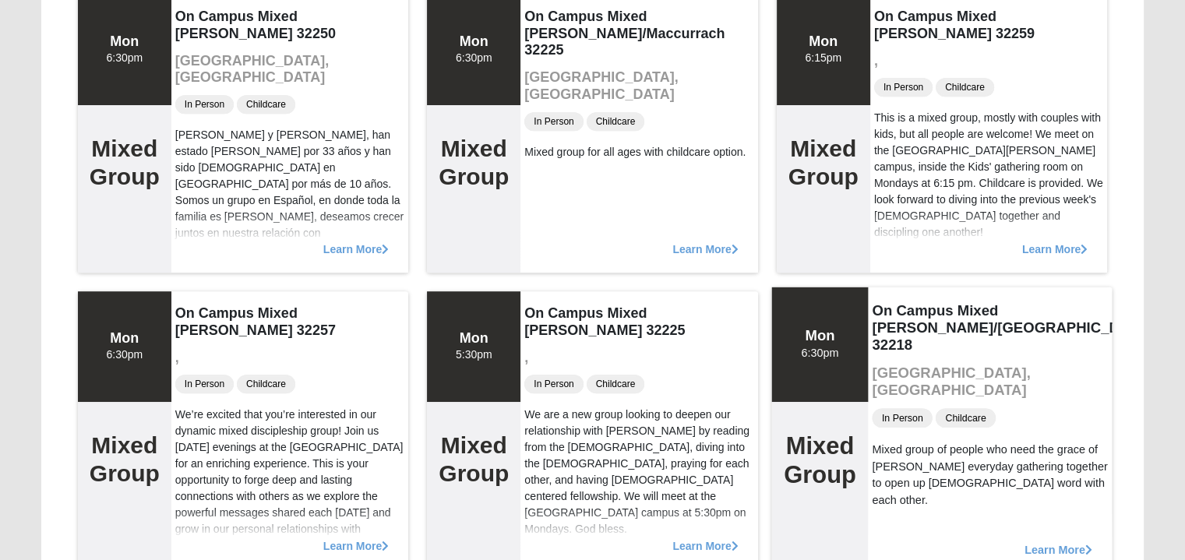
scroll to position [865, 0]
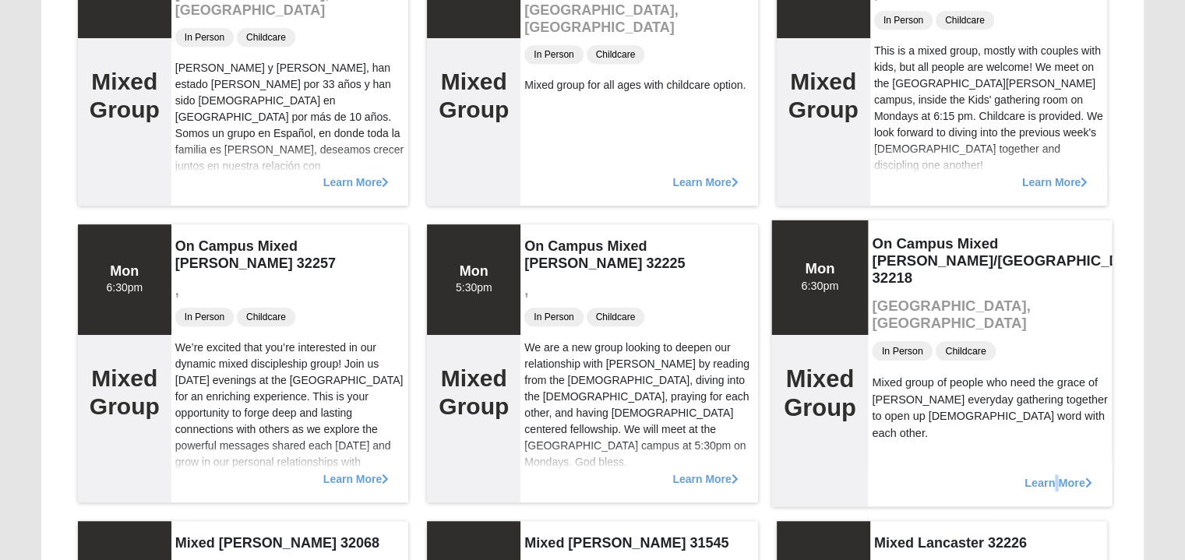
click at [1056, 470] on div "Learn More" at bounding box center [990, 475] width 245 height 64
click at [1060, 474] on span "Learn More" at bounding box center [1059, 474] width 68 height 0
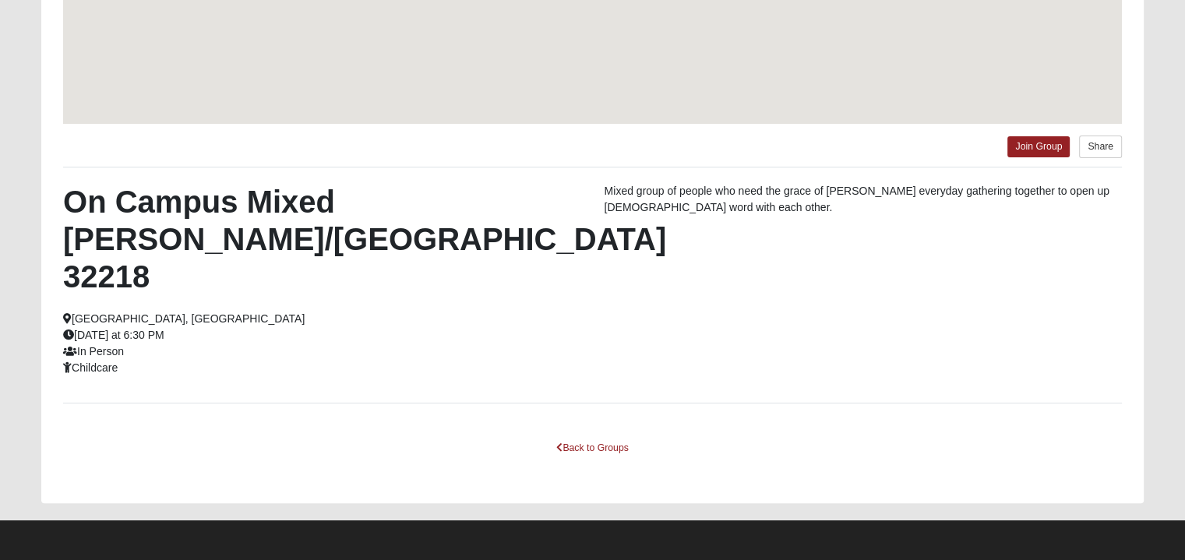
scroll to position [319, 0]
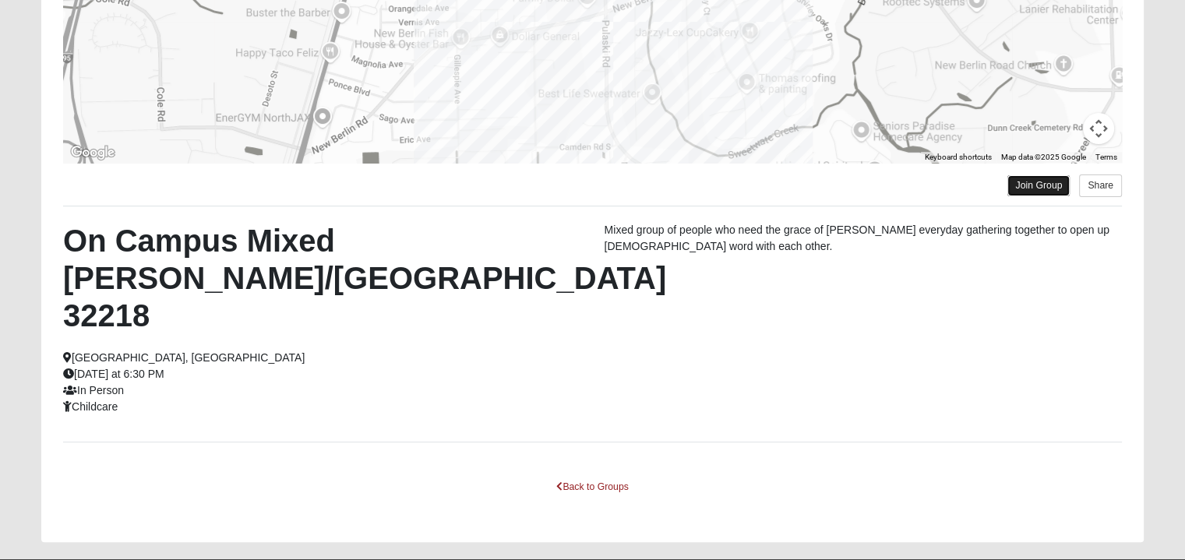
click at [1049, 184] on link "Join Group" at bounding box center [1038, 185] width 62 height 21
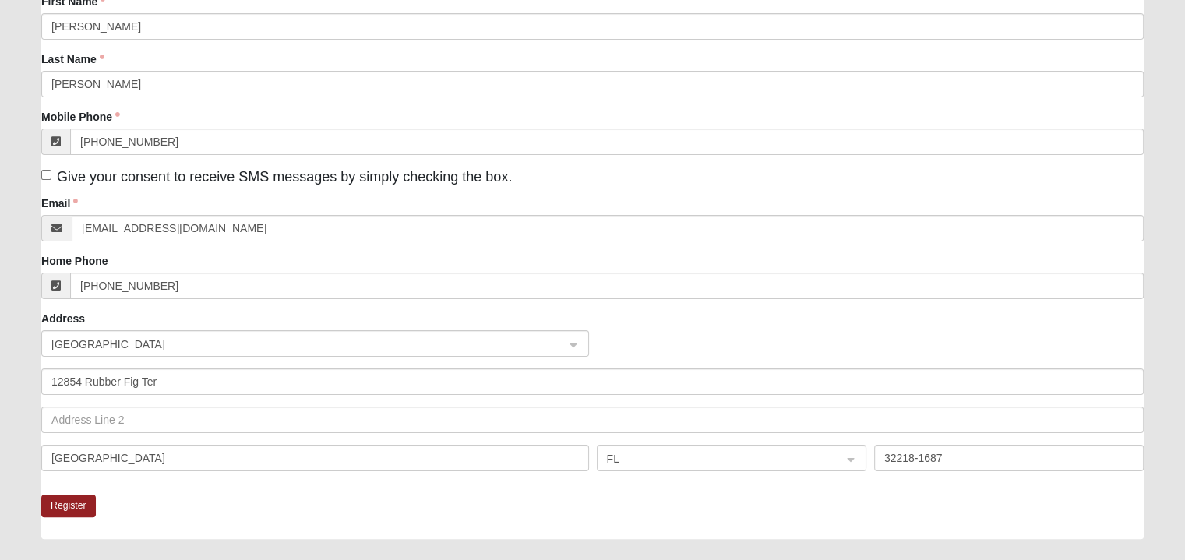
scroll to position [312, 0]
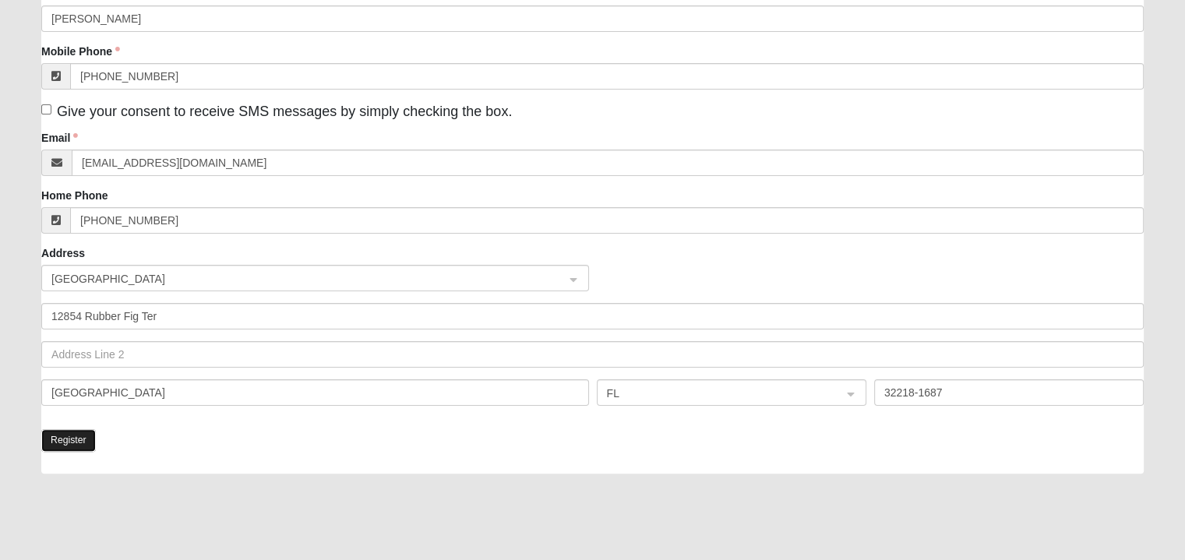
click at [52, 441] on button "Register" at bounding box center [68, 440] width 55 height 23
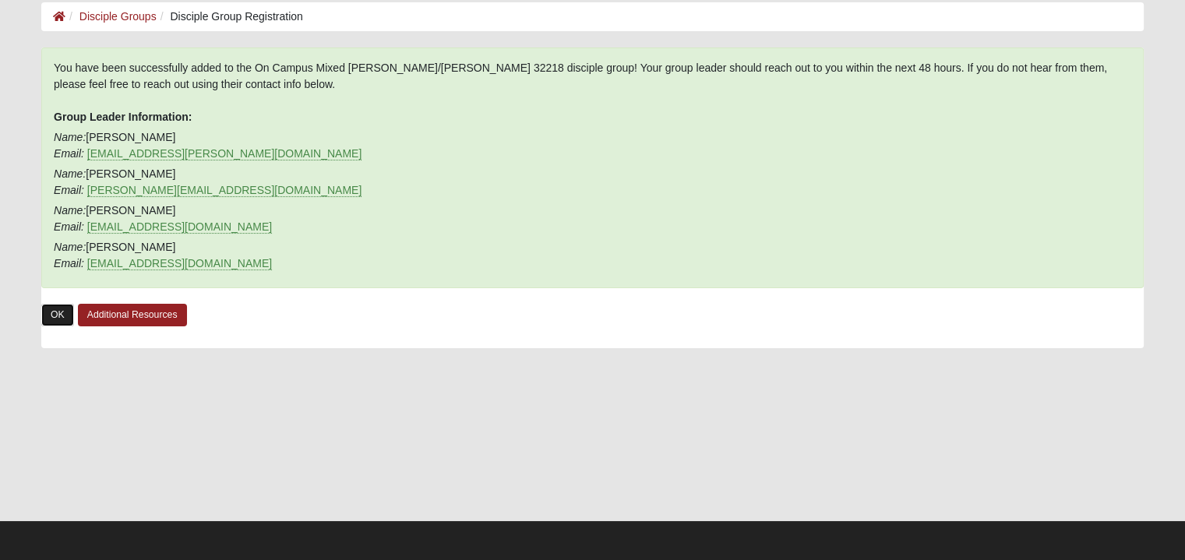
click at [53, 314] on link "OK" at bounding box center [57, 315] width 33 height 23
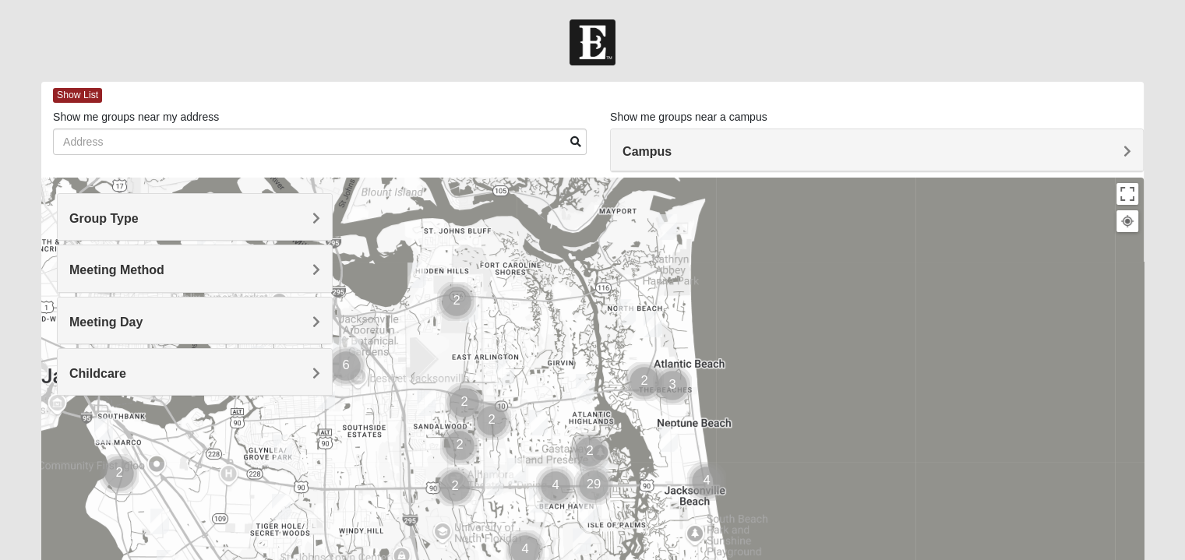
scroll to position [78, 0]
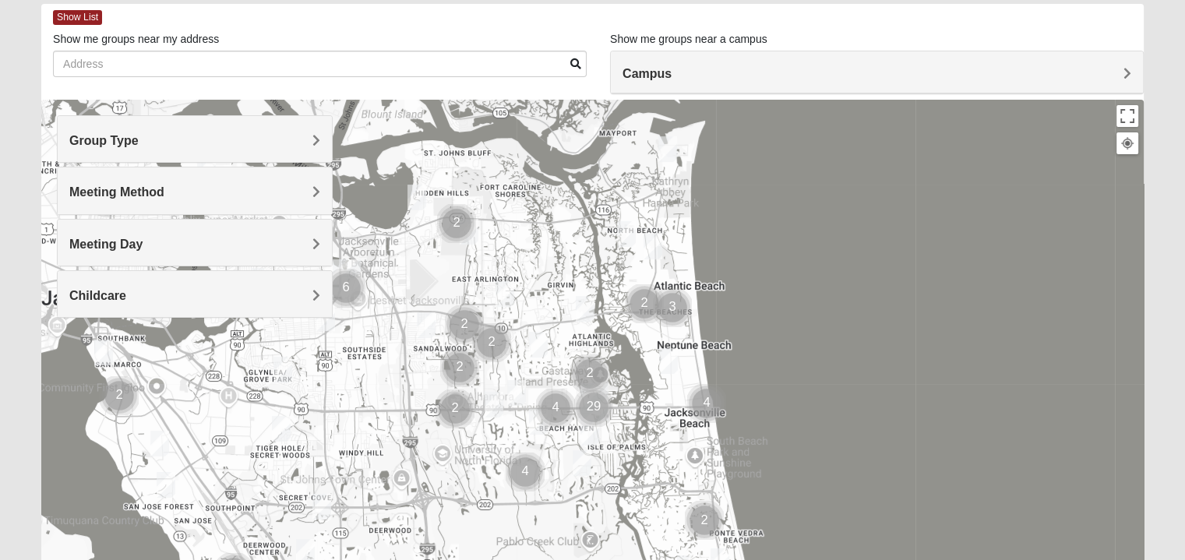
click at [209, 146] on h4 "Group Type" at bounding box center [194, 140] width 251 height 15
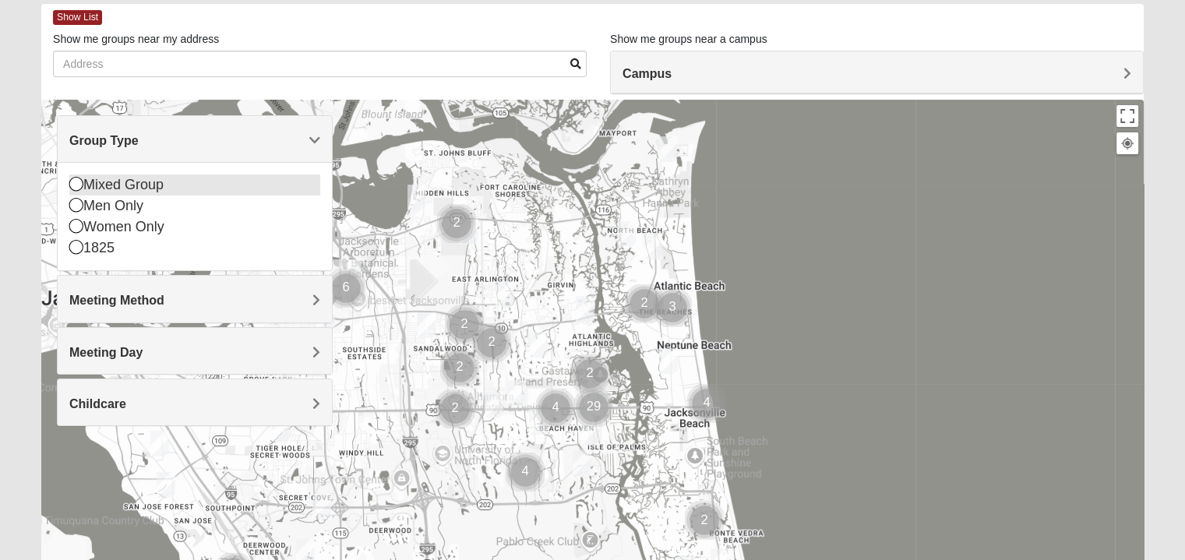
click at [122, 187] on div "Mixed Group" at bounding box center [194, 185] width 251 height 21
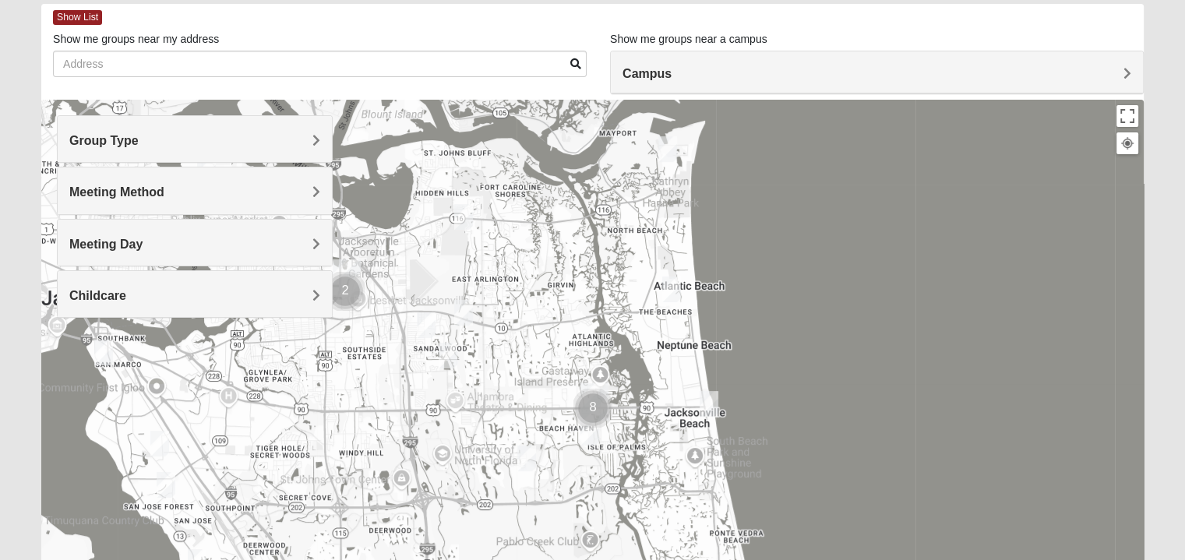
click at [215, 186] on h4 "Meeting Method" at bounding box center [194, 192] width 251 height 15
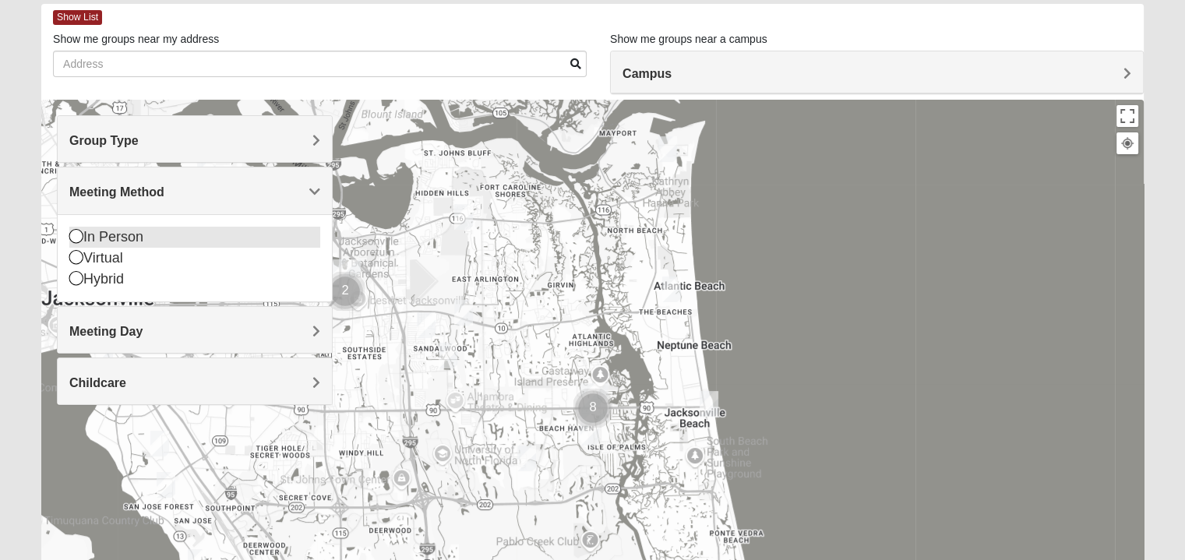
click at [115, 238] on div "In Person" at bounding box center [194, 237] width 251 height 21
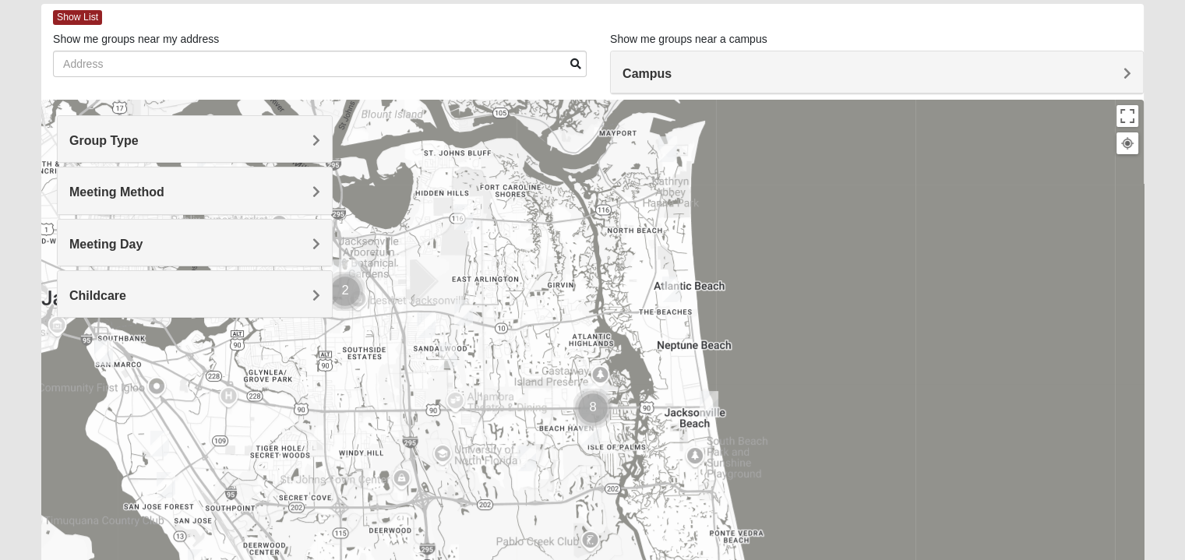
click at [137, 245] on span "Meeting Day" at bounding box center [105, 244] width 73 height 13
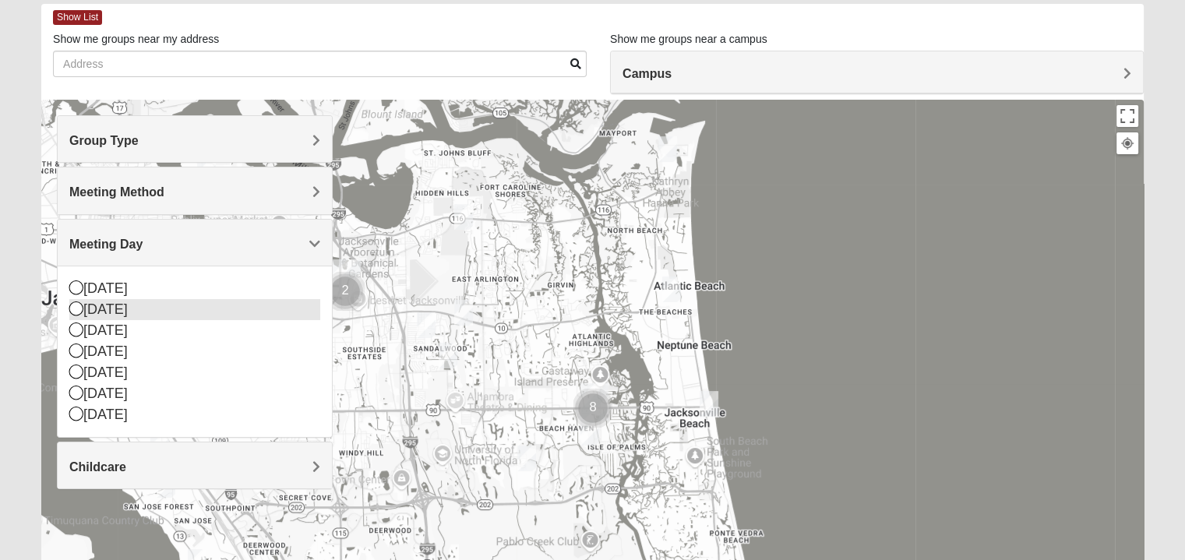
click at [83, 313] on div "[DATE]" at bounding box center [194, 309] width 251 height 21
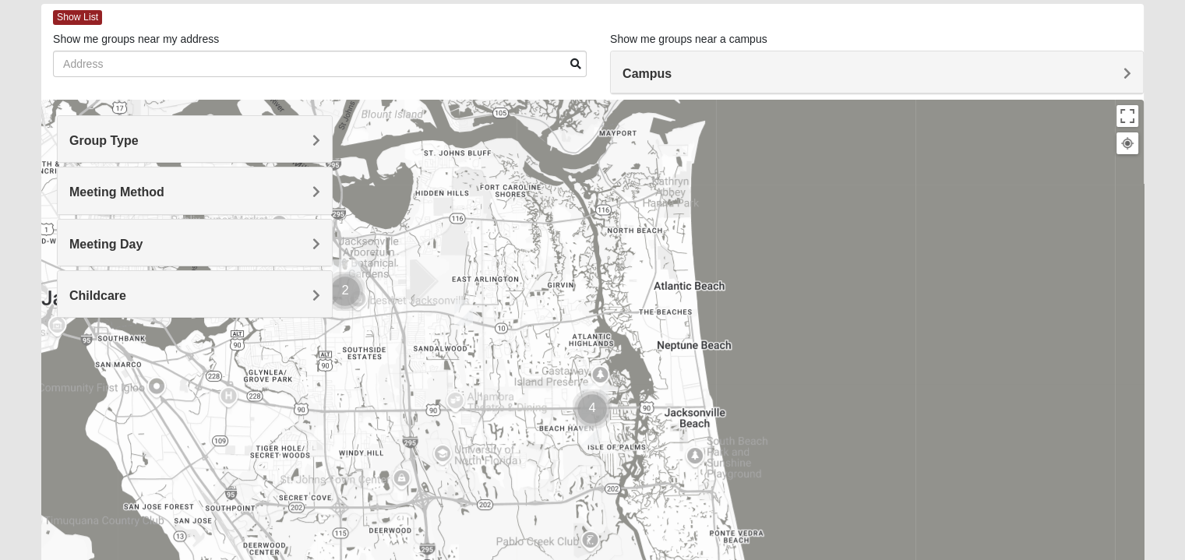
click at [172, 292] on h4 "Childcare" at bounding box center [194, 295] width 251 height 15
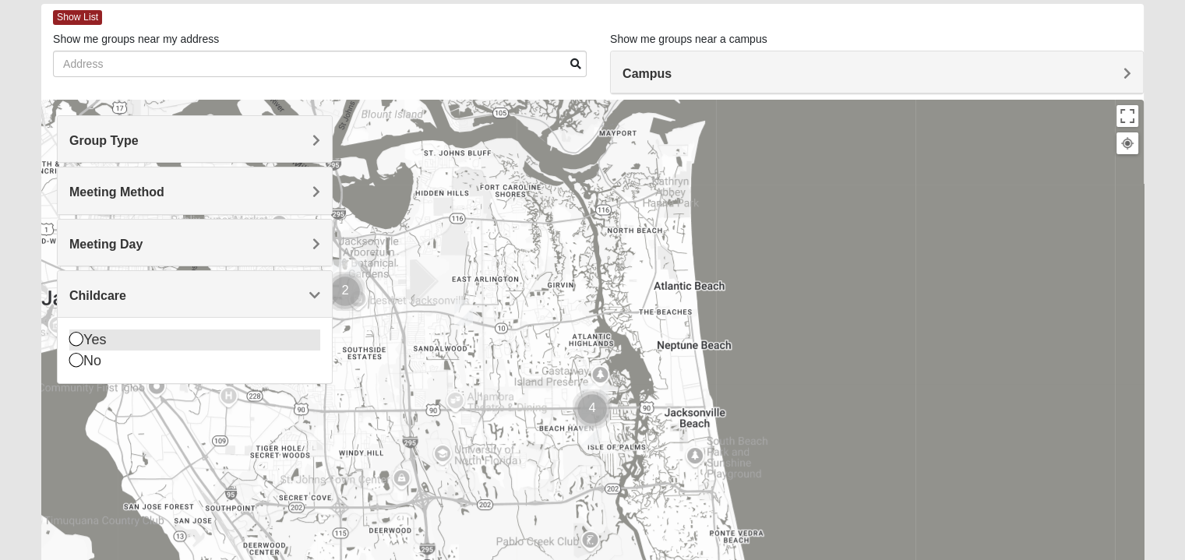
click at [132, 340] on div "Yes" at bounding box center [194, 340] width 251 height 21
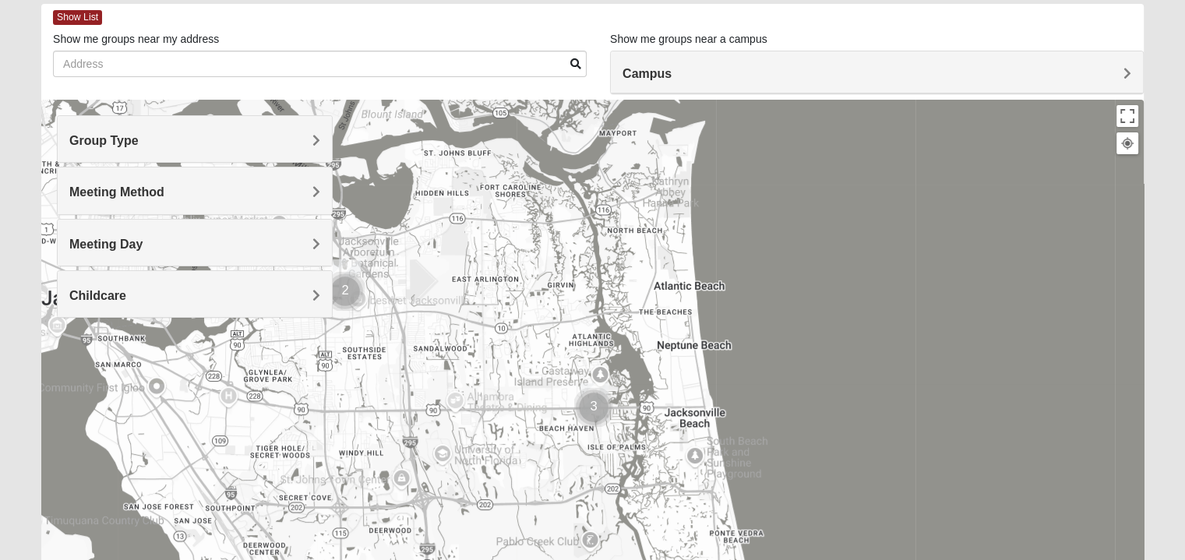
click at [90, 26] on div "Show List" at bounding box center [598, 17] width 1091 height 27
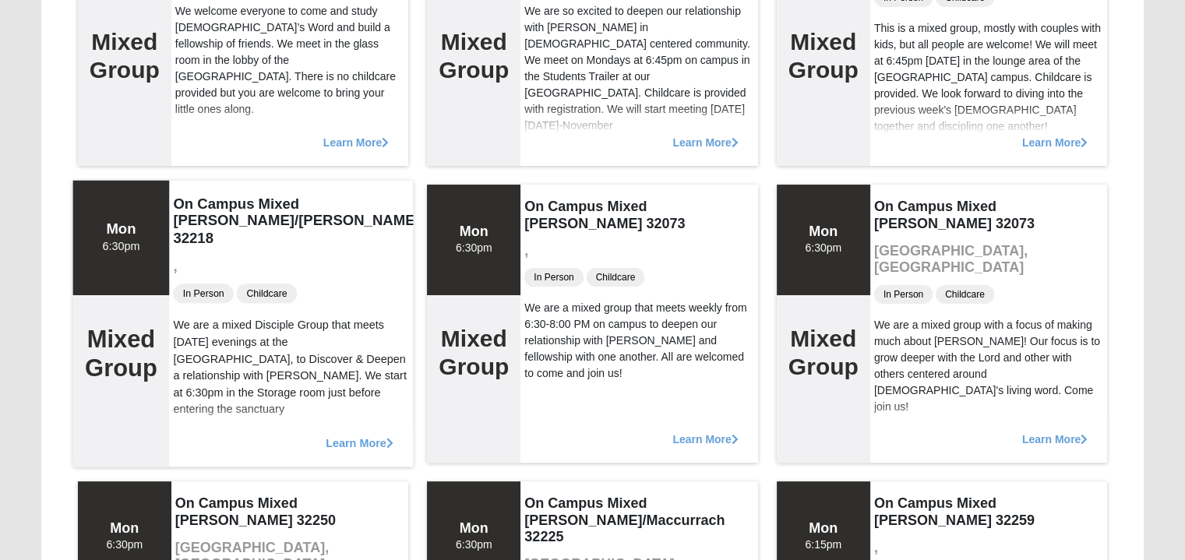
scroll to position [312, 0]
click at [345, 434] on span "Learn More" at bounding box center [360, 434] width 68 height 0
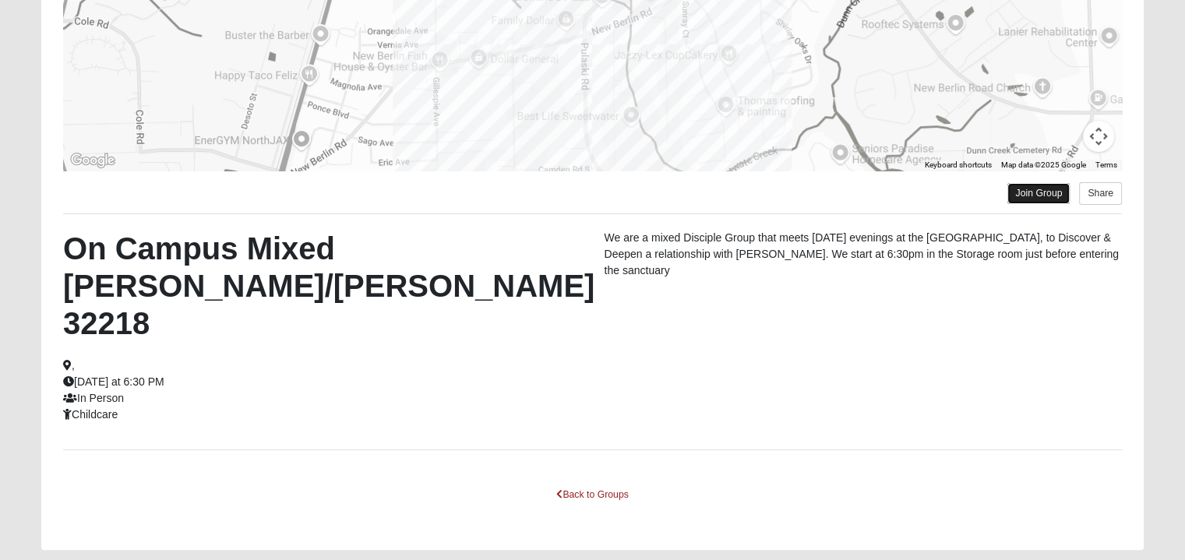
click at [1046, 187] on link "Join Group" at bounding box center [1038, 193] width 62 height 21
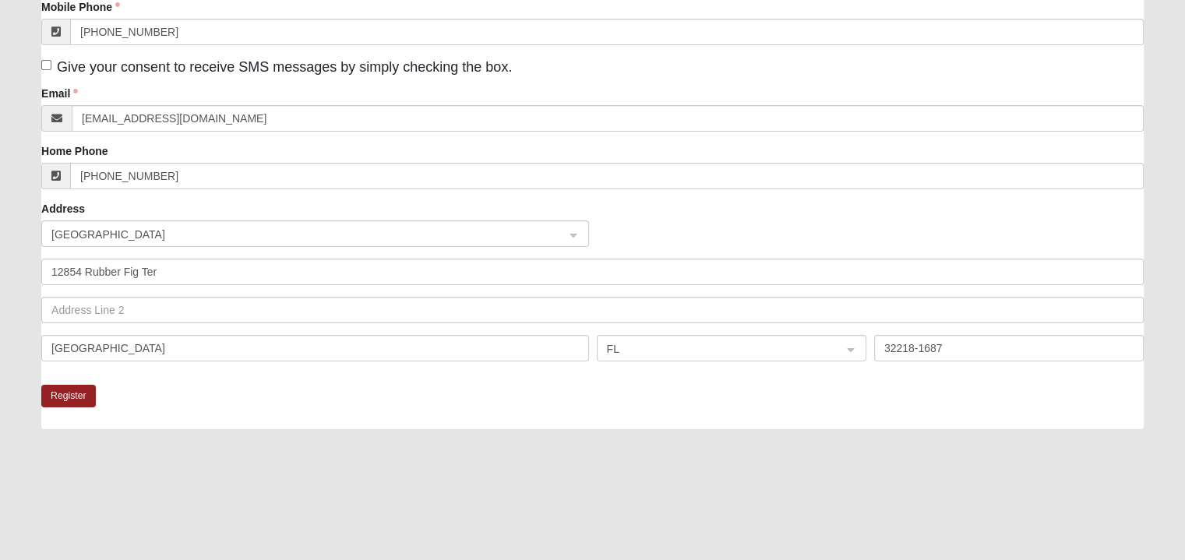
scroll to position [380, 0]
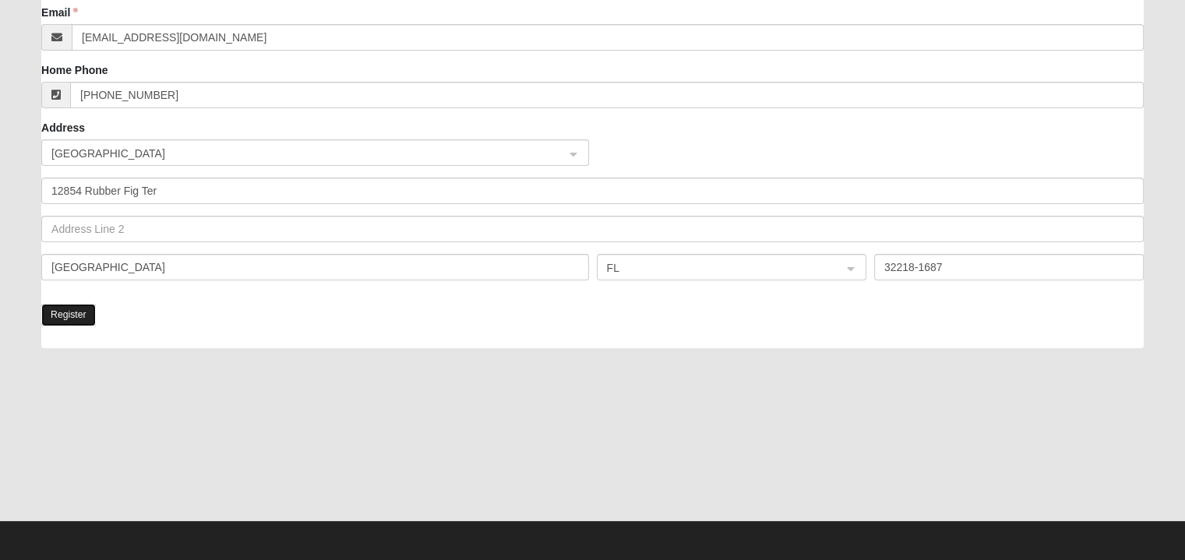
click at [65, 317] on button "Register" at bounding box center [68, 315] width 55 height 23
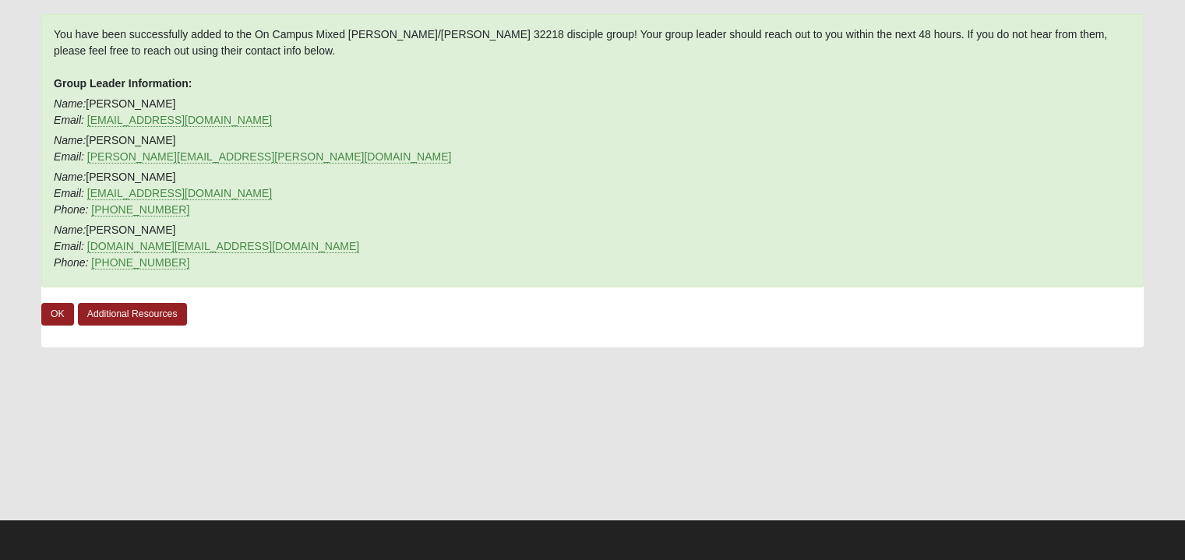
scroll to position [112, 0]
click at [53, 323] on link "OK" at bounding box center [57, 314] width 33 height 23
